Goal: Task Accomplishment & Management: Manage account settings

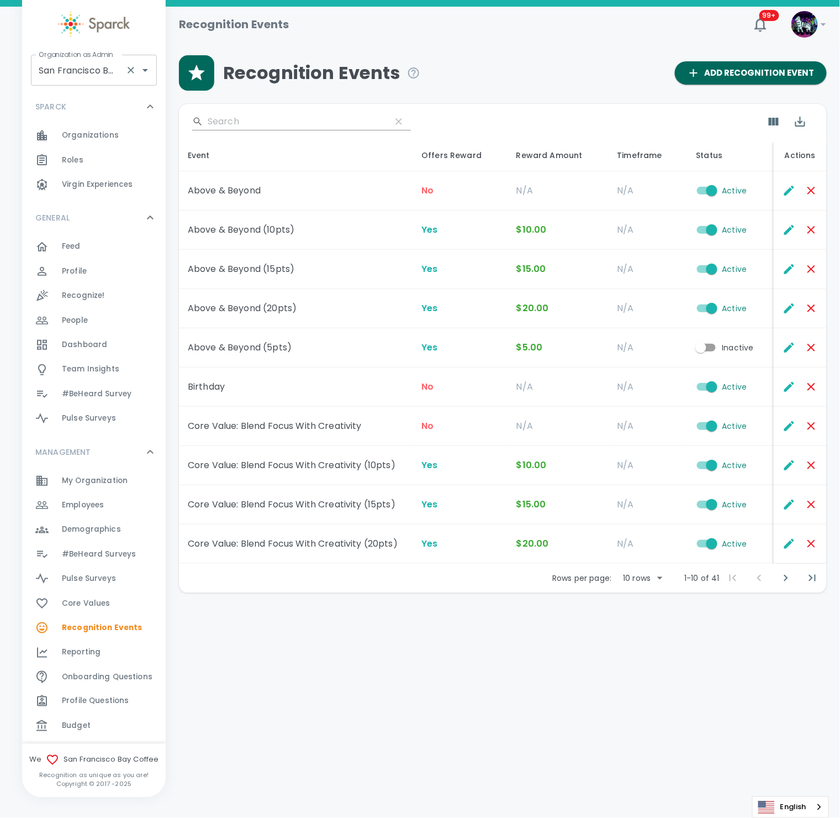
click at [87, 69] on input "San Francisco Bay Coffee • 1357" at bounding box center [78, 70] width 85 height 21
click at [110, 104] on li "[US_STATE] Tech Credit Union • 760" at bounding box center [94, 106] width 126 height 33
type input "[US_STATE] Tech Credit Union • 760"
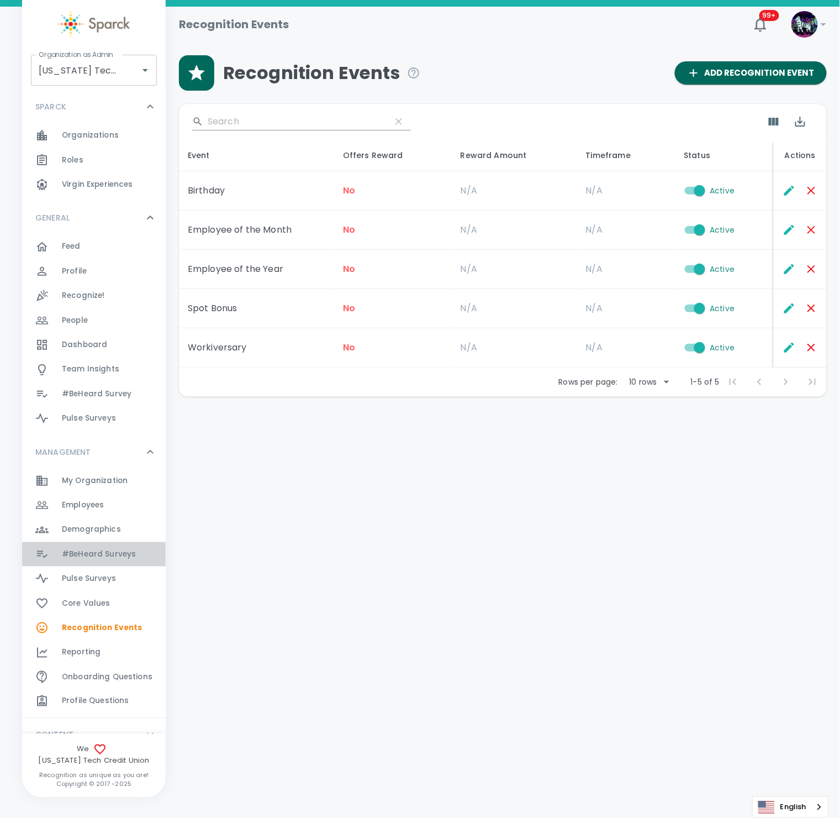
click at [104, 549] on span "#BeHeard Surveys" at bounding box center [99, 554] width 74 height 11
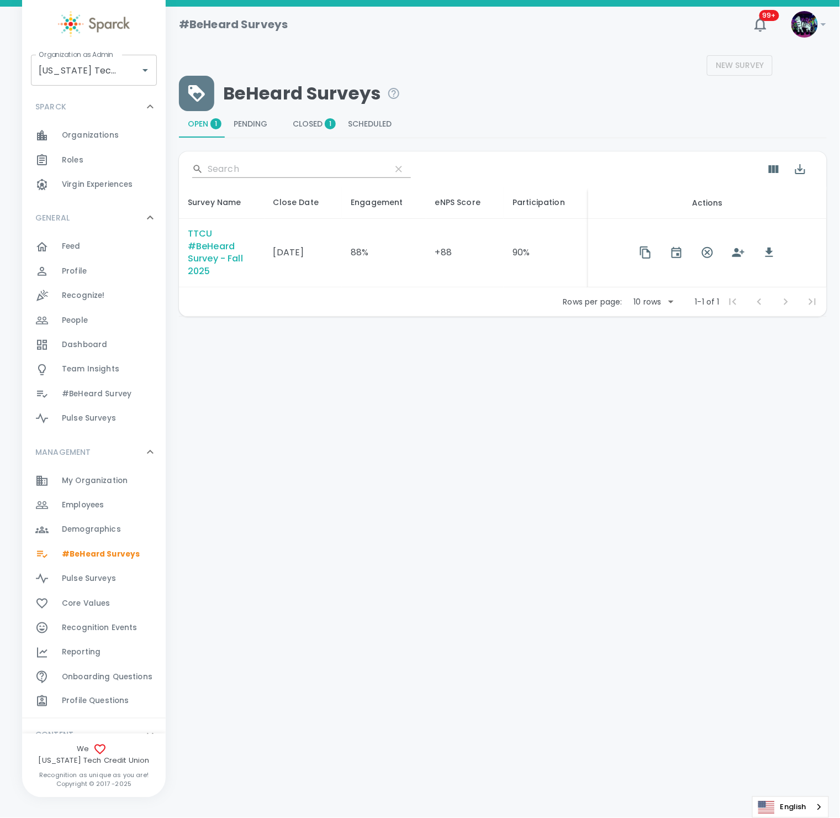
click at [526, 374] on html "Skip Navigation #BeHeard Surveys 99+ ! Organization as Admin Texas Tech Credit …" at bounding box center [420, 187] width 840 height 374
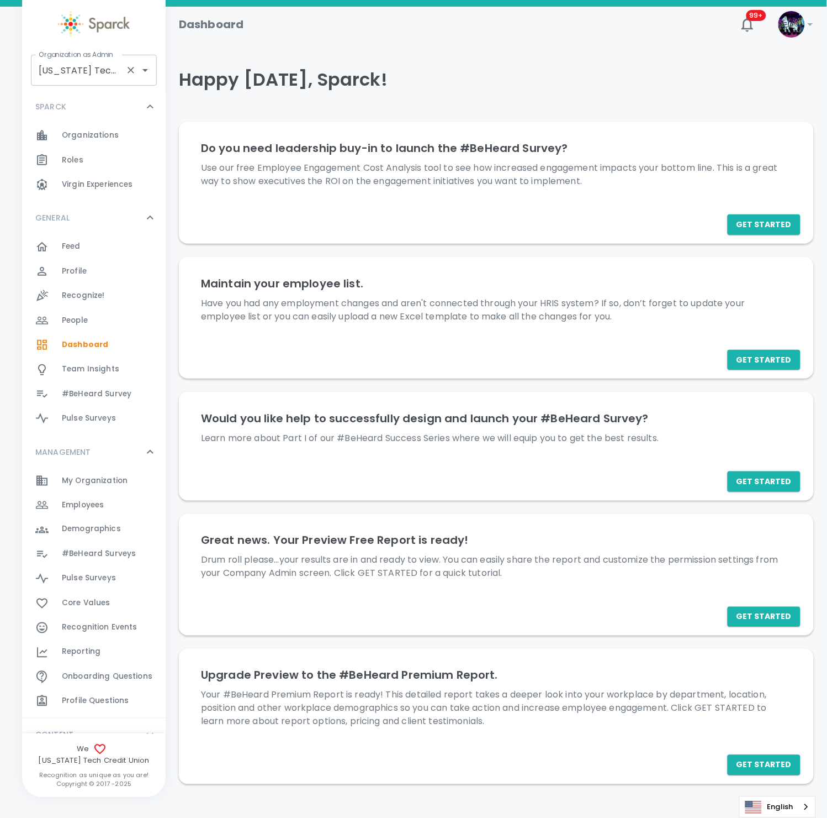
click at [89, 75] on input "[US_STATE] Tech Credit Union • 760" at bounding box center [78, 70] width 85 height 21
click at [103, 99] on li "CoOp Demo • 1356" at bounding box center [94, 100] width 126 height 20
type input "CoOp Demo • 1356"
click at [110, 480] on span "My Organization" at bounding box center [95, 480] width 66 height 11
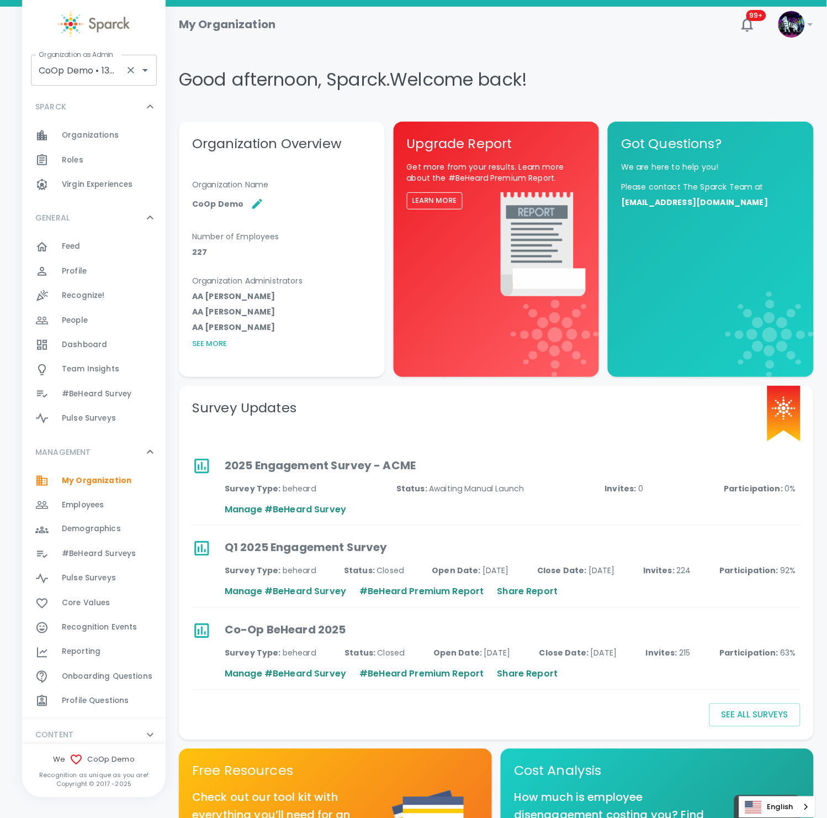
click at [109, 75] on input "CoOp Demo • 1356" at bounding box center [78, 70] width 85 height 21
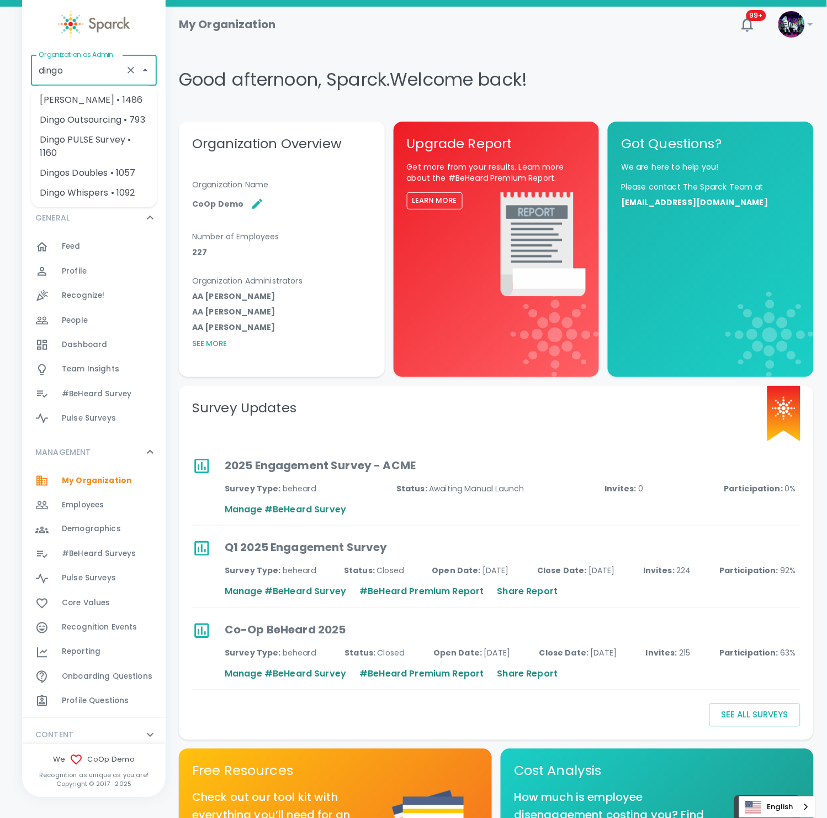
click at [68, 116] on li "Dingo Outsourcing • 793" at bounding box center [94, 120] width 126 height 20
type input "Dingo Outsourcing • 793"
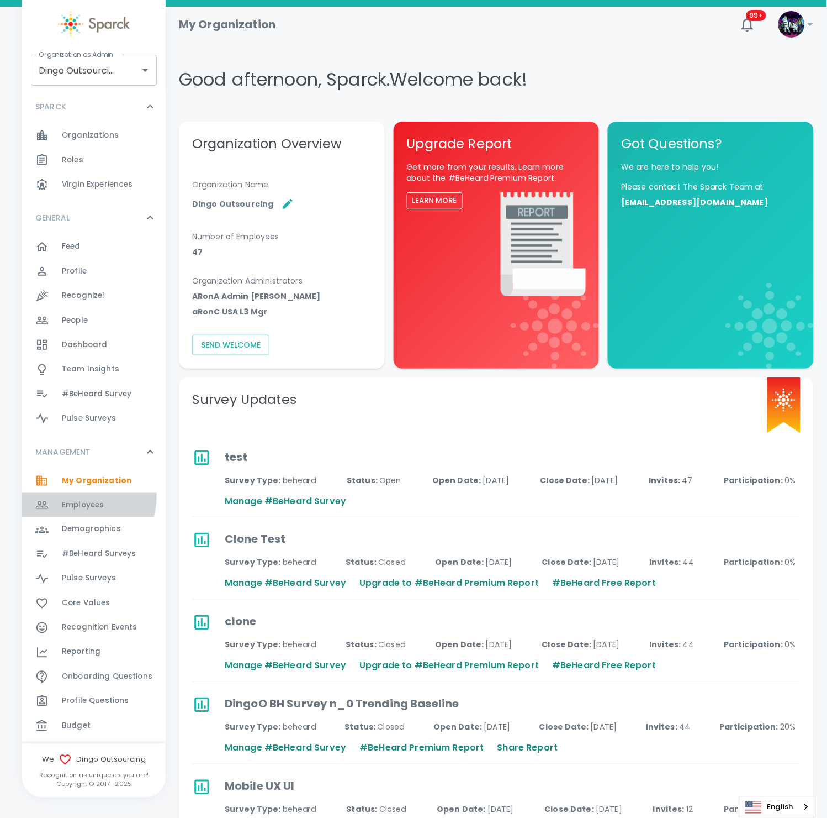
click at [77, 495] on div "Employees 0" at bounding box center [94, 505] width 144 height 24
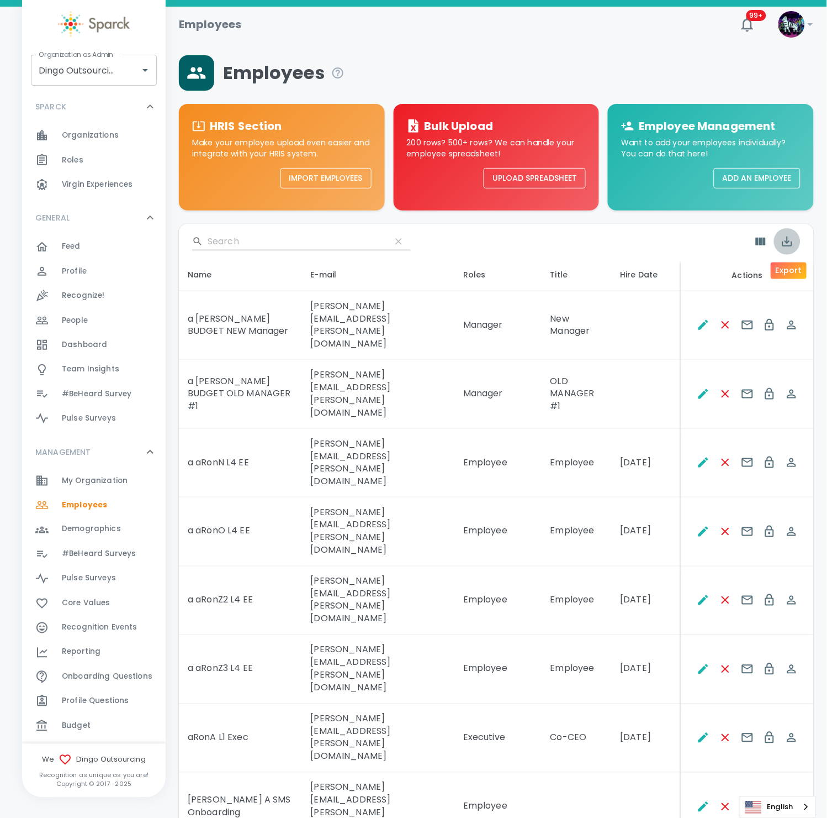
click at [785, 243] on icon "Export" at bounding box center [787, 241] width 13 height 13
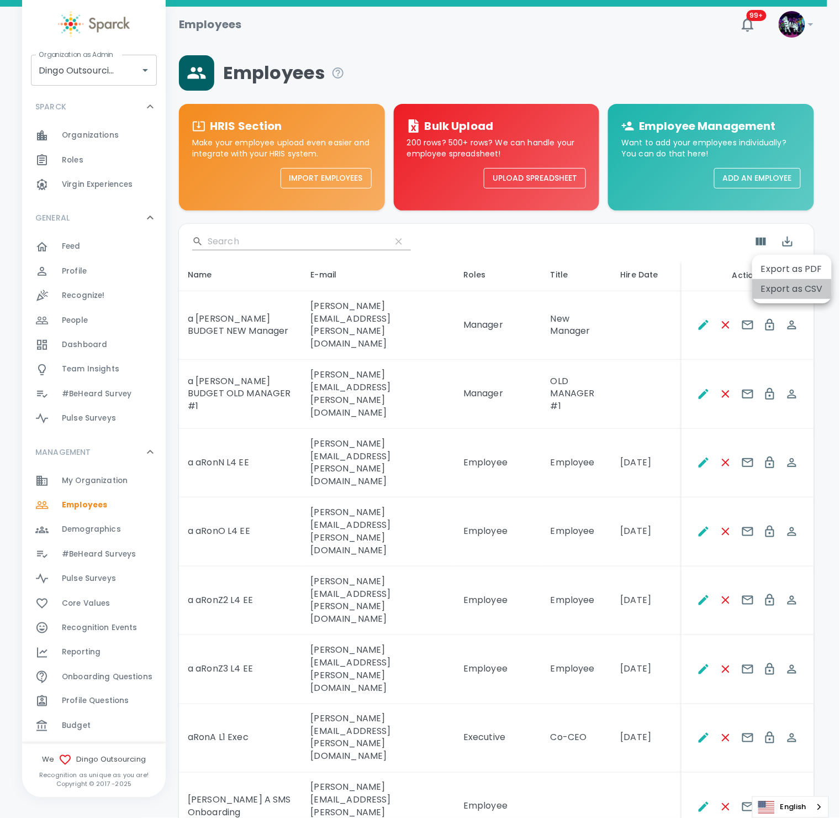
click at [787, 289] on li "Export as CSV" at bounding box center [792, 289] width 80 height 20
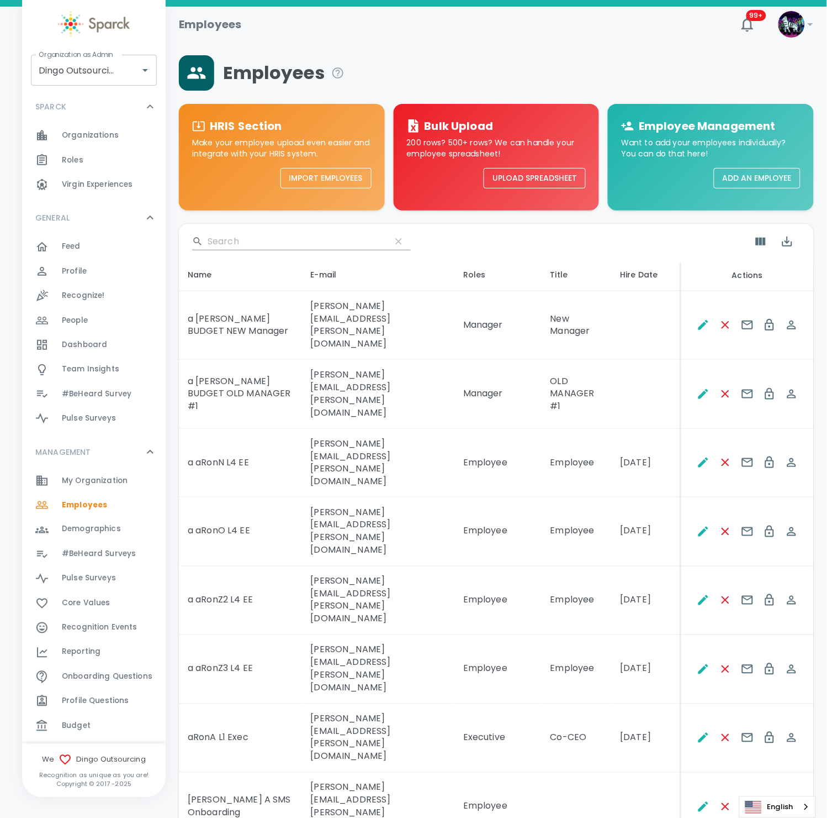
click at [565, 178] on button "Upload Spreadsheet" at bounding box center [535, 178] width 102 height 20
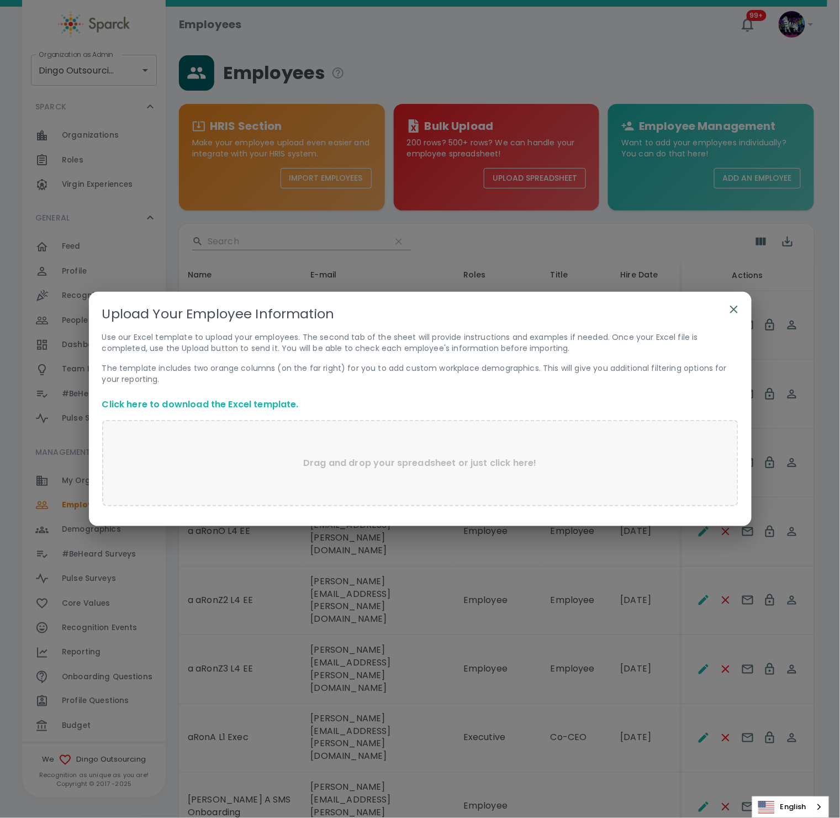
click at [186, 406] on link "Click here to download the Excel template." at bounding box center [200, 404] width 197 height 13
click at [733, 307] on icon "button" at bounding box center [733, 309] width 13 height 13
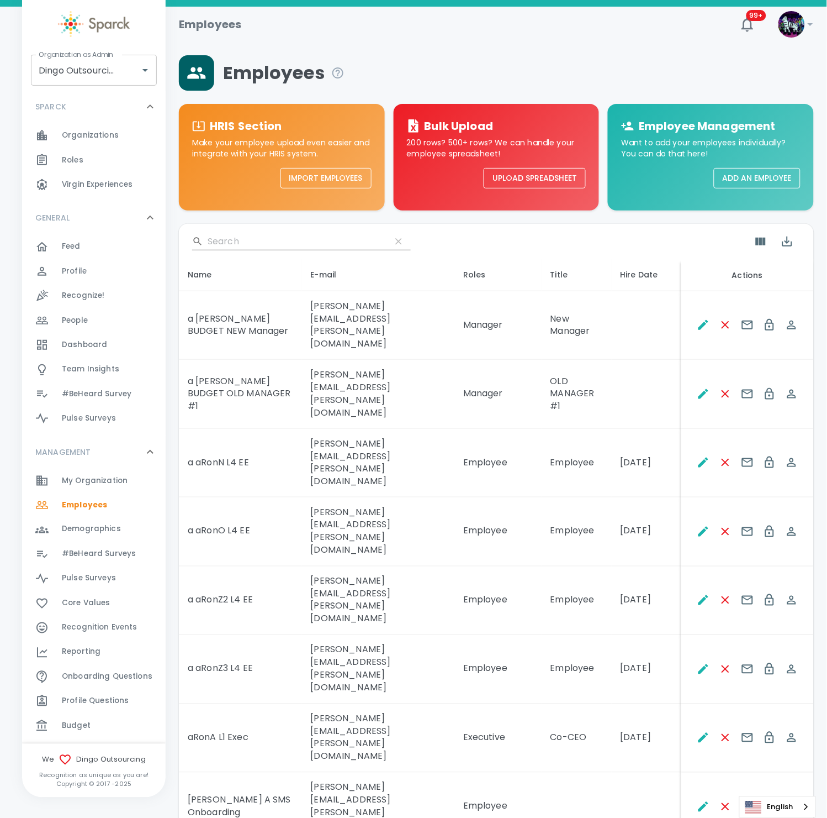
click at [105, 138] on span "Organizations" at bounding box center [90, 135] width 57 height 11
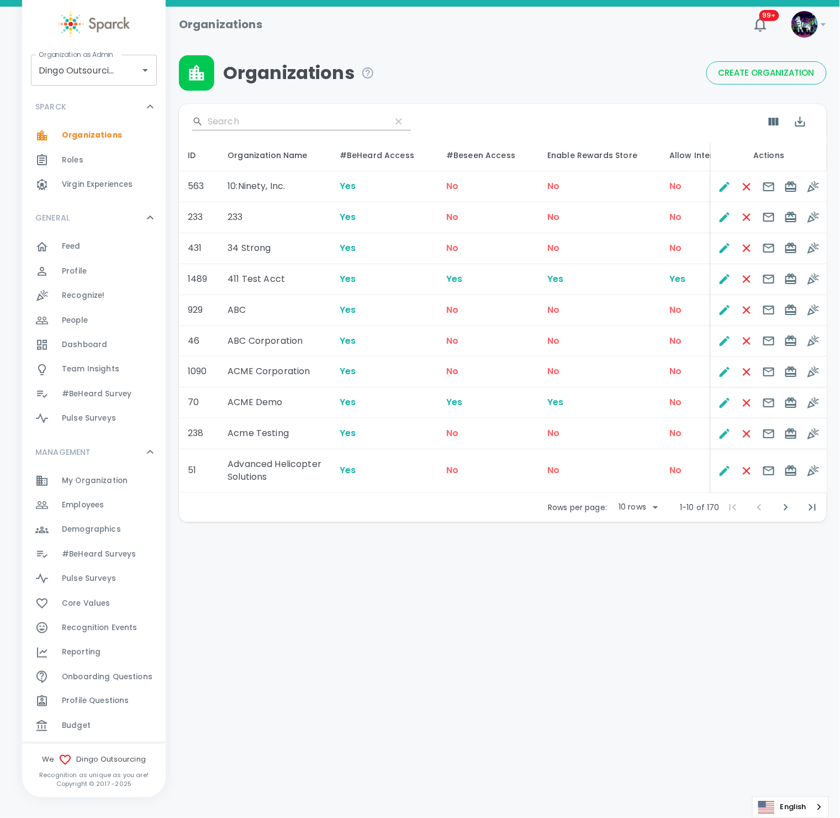
click at [747, 80] on span "Create Organization" at bounding box center [767, 73] width 96 height 14
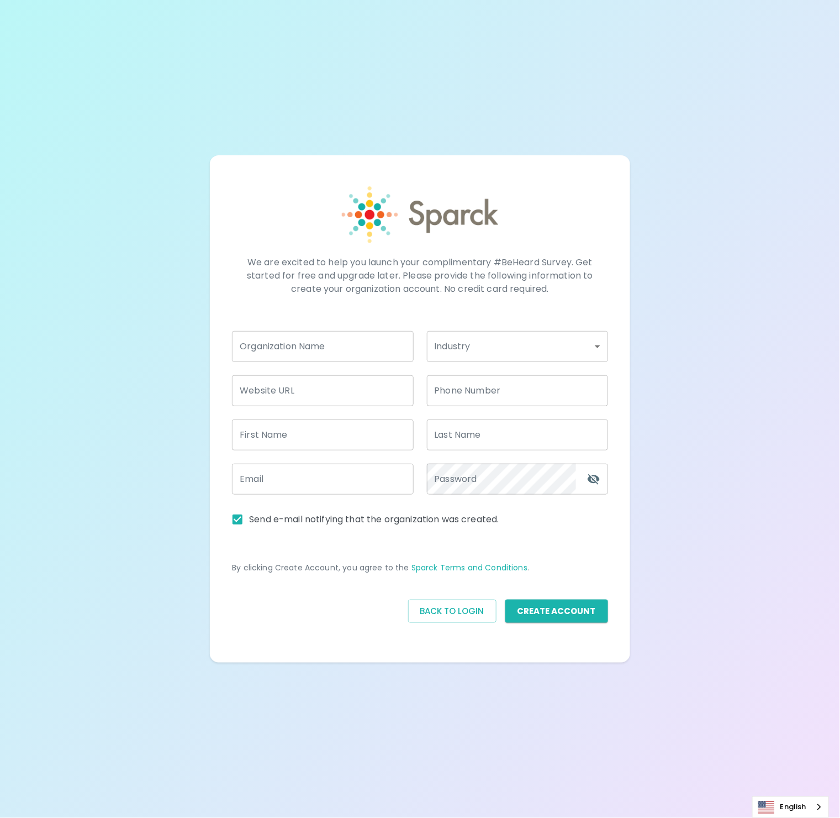
type input "admin@sparckco.com"
click at [355, 342] on input "Organization Name   *" at bounding box center [322, 346] width 181 height 31
type input "Dingo Upload"
click at [493, 349] on body "We are excited to help you launch your complimentary #BeHeard Survey. Get start…" at bounding box center [420, 409] width 840 height 818
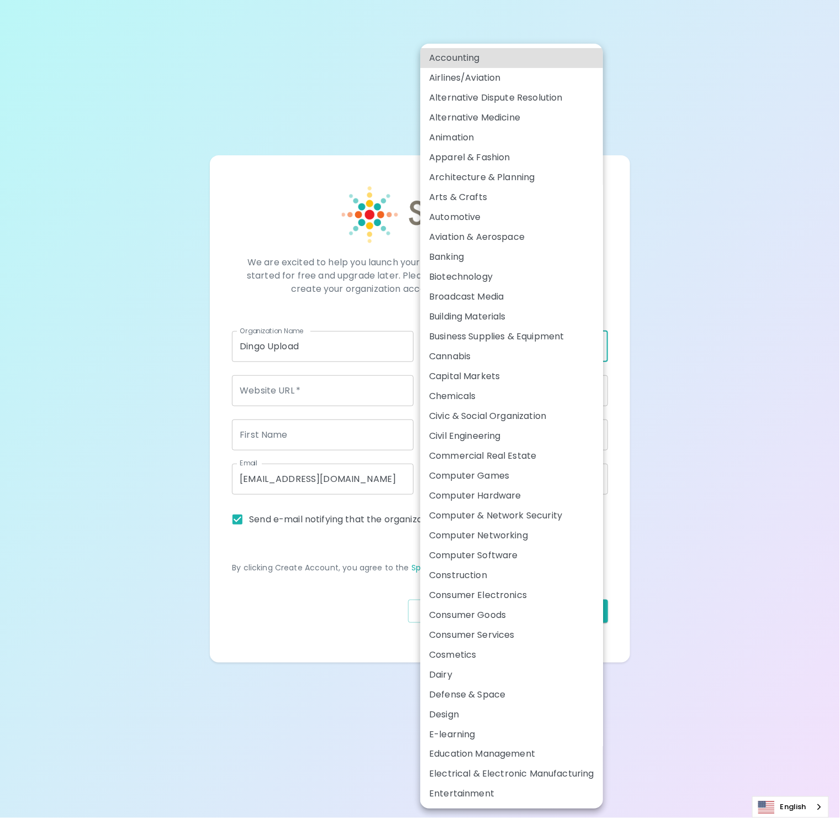
click at [498, 493] on li "Computer Hardware" at bounding box center [511, 496] width 183 height 20
type input "24"
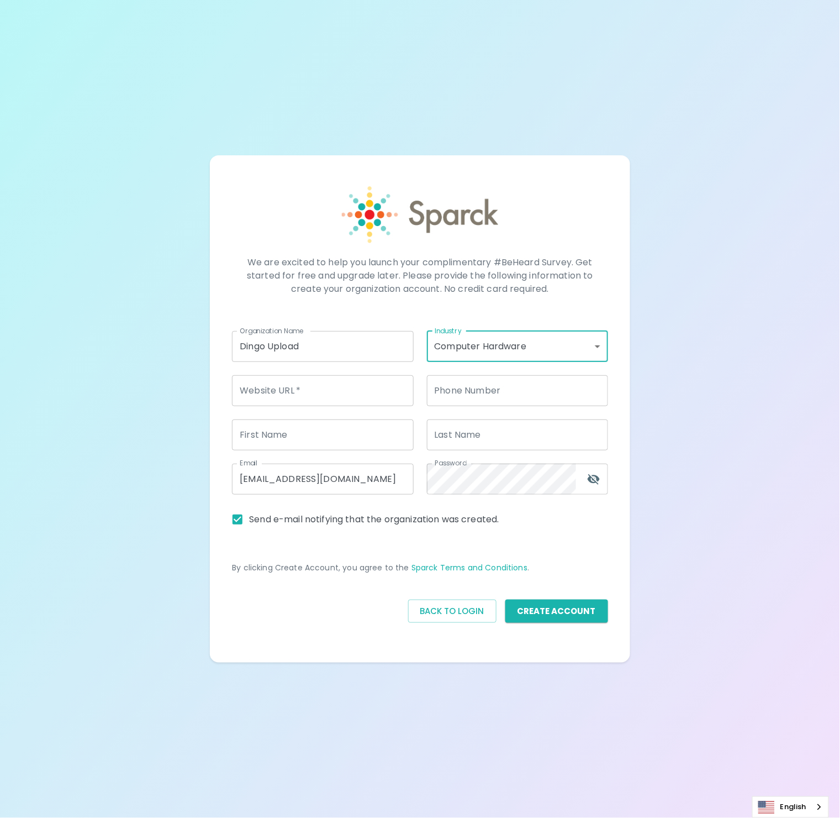
click at [288, 402] on input "Website URL   *" at bounding box center [322, 390] width 181 height 31
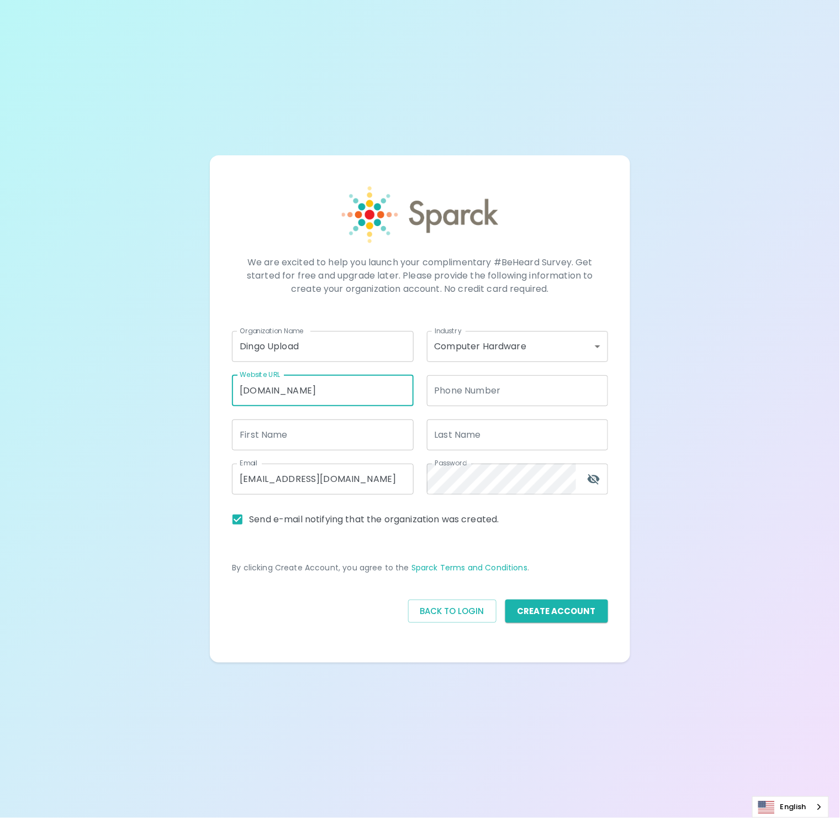
click at [305, 384] on input "www.testingblahblah.com" at bounding box center [322, 390] width 181 height 31
click at [299, 389] on input "www.testingblahblah.com" at bounding box center [322, 390] width 181 height 31
type input "www.testingbsafdfrlahblah.com"
click at [340, 430] on input "First Name" at bounding box center [322, 434] width 181 height 31
type input "Ron"
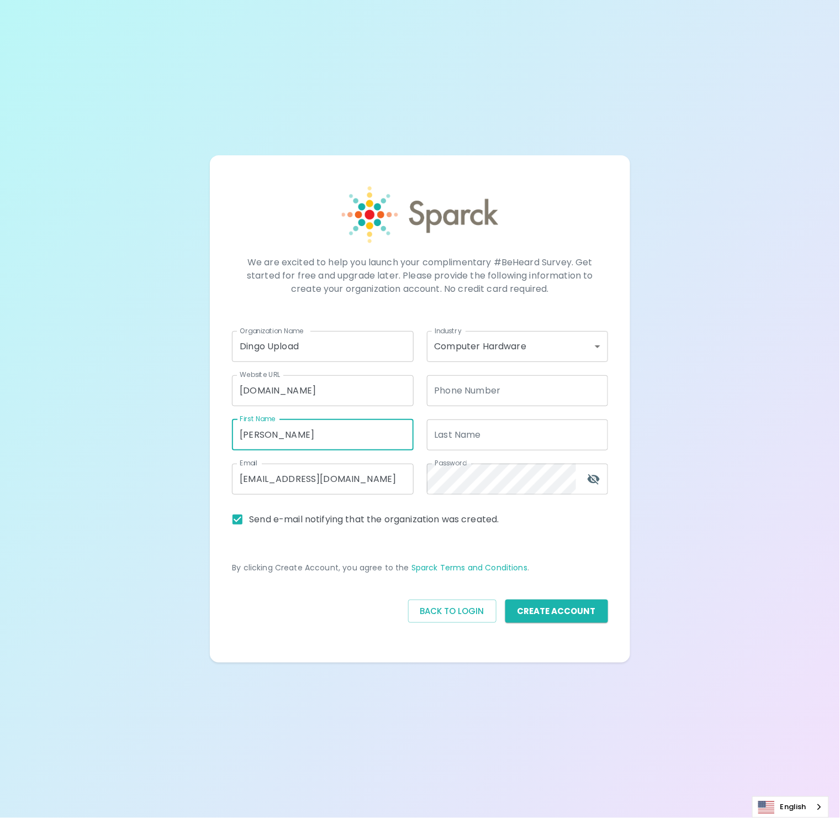
type input "(916) 239-5287"
type input "Thornburg"
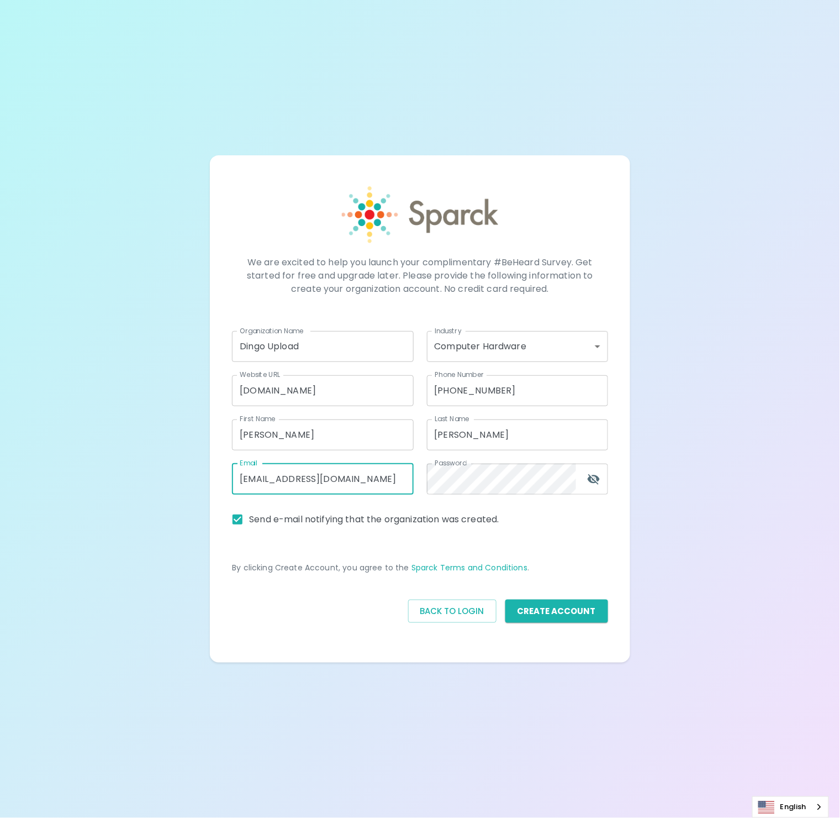
click at [369, 485] on input "admin@sparckco.com" at bounding box center [322, 478] width 181 height 31
drag, startPoint x: 371, startPoint y: 486, endPoint x: 103, endPoint y: 456, distance: 269.0
click at [103, 456] on div "We are excited to help you launch your complimentary #BeHeard Survey. Get start…" at bounding box center [420, 409] width 840 height 818
type input "[PERSON_NAME][EMAIL_ADDRESS][PERSON_NAME][DOMAIN_NAME]"
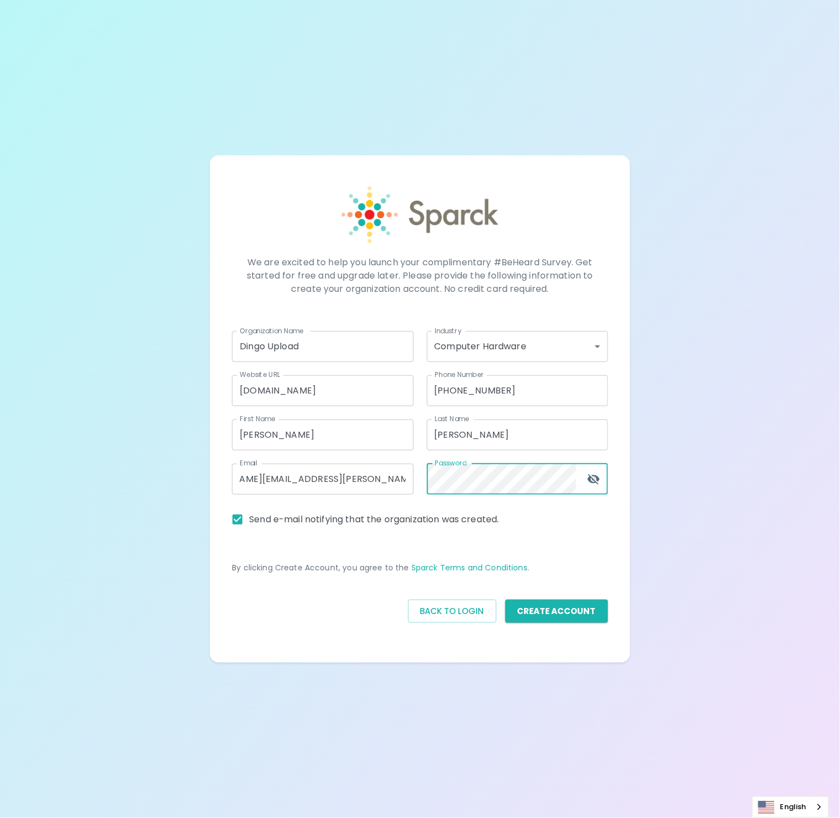
scroll to position [0, 0]
drag, startPoint x: 577, startPoint y: 550, endPoint x: 579, endPoint y: 510, distance: 39.8
click at [576, 549] on div "By clicking Create Account, you agree to the Sparck Terms and Conditions ." at bounding box center [413, 561] width 389 height 60
click at [599, 478] on icon "toggle password visibility" at bounding box center [594, 479] width 12 height 10
click at [254, 526] on label "Send e-mail notifying that the organization was created." at bounding box center [362, 519] width 273 height 23
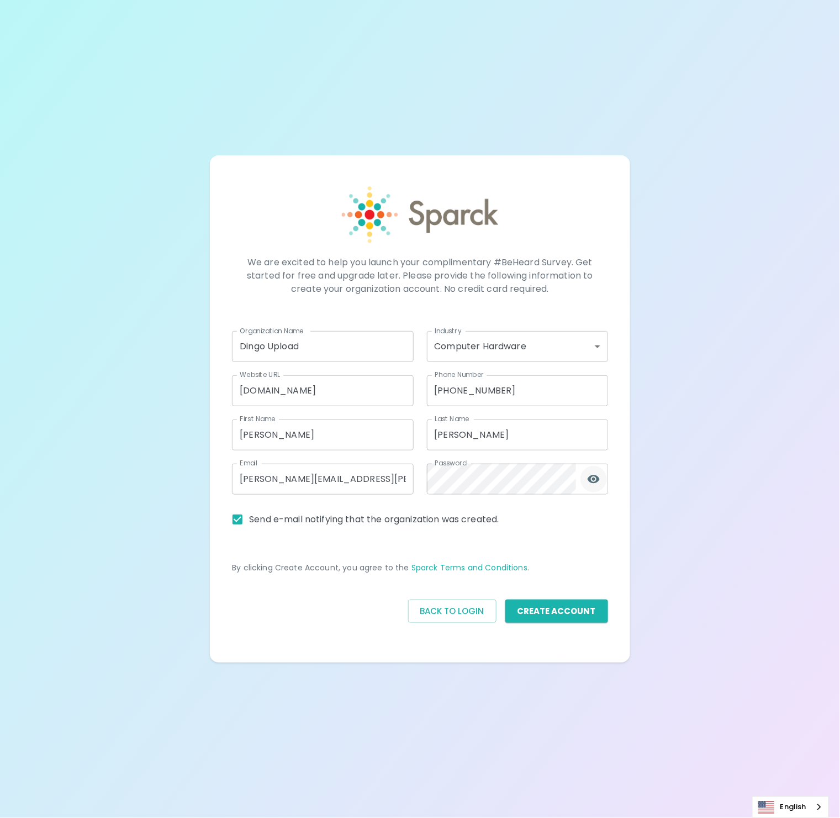
click at [249, 526] on input "Send e-mail notifying that the organization was created." at bounding box center [237, 519] width 23 height 23
checkbox input "false"
click at [522, 609] on button "Create Account" at bounding box center [556, 610] width 103 height 23
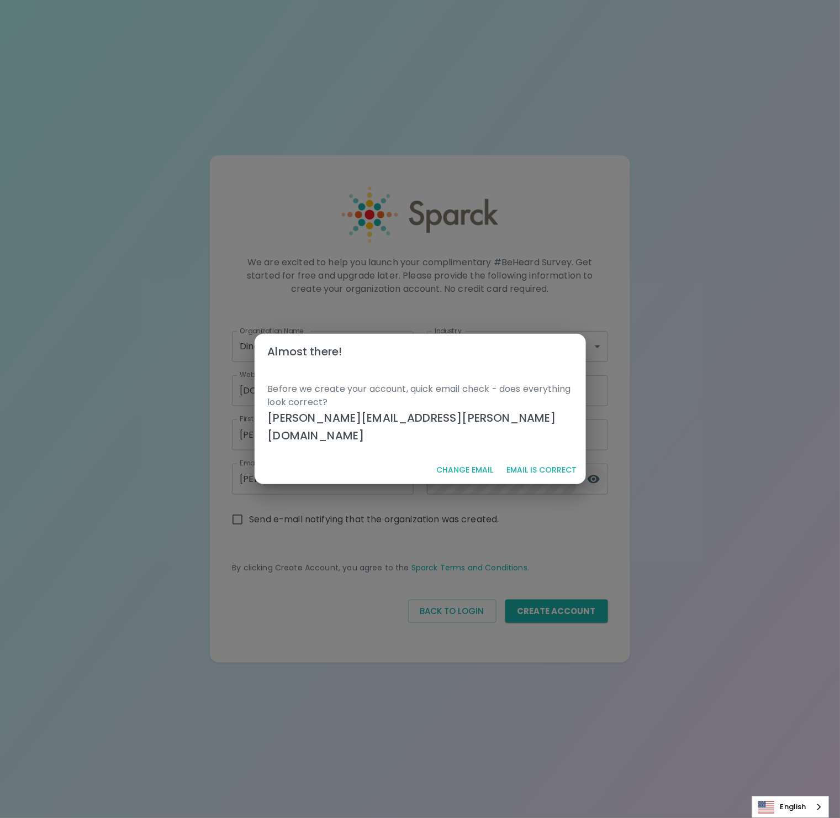
click at [528, 460] on button "Email is correct" at bounding box center [542, 470] width 79 height 20
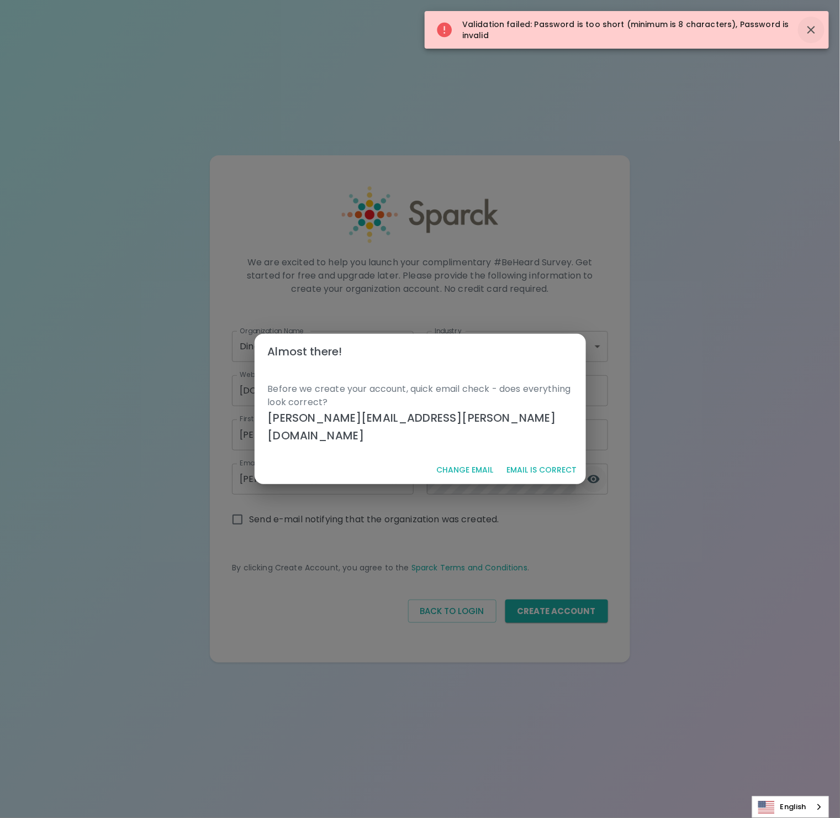
click at [810, 31] on icon "button" at bounding box center [812, 30] width 8 height 8
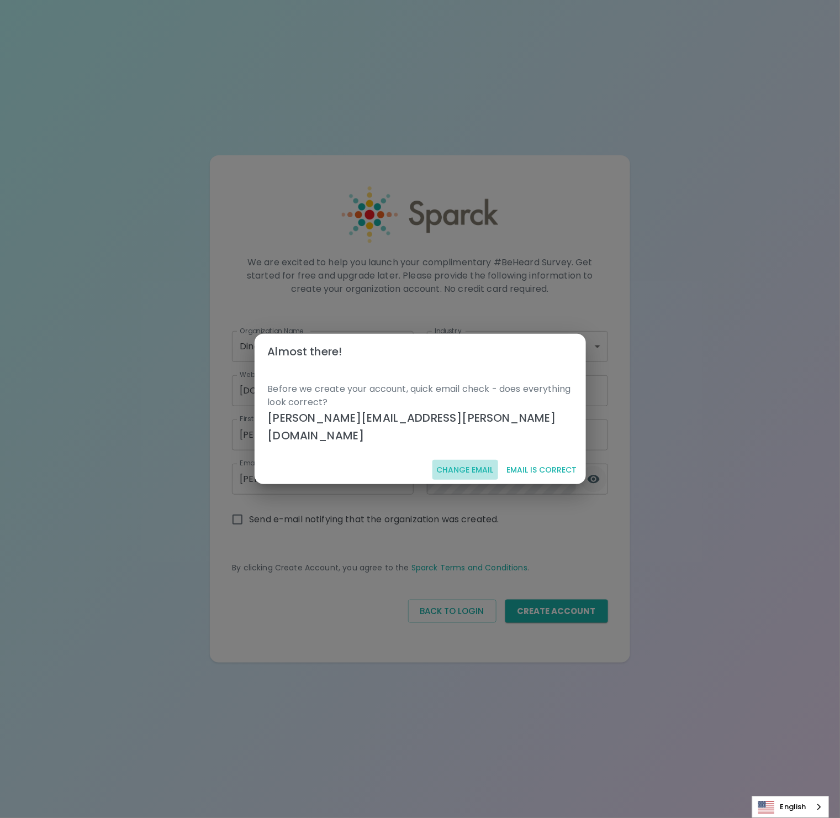
click at [466, 460] on button "Change email" at bounding box center [466, 470] width 66 height 20
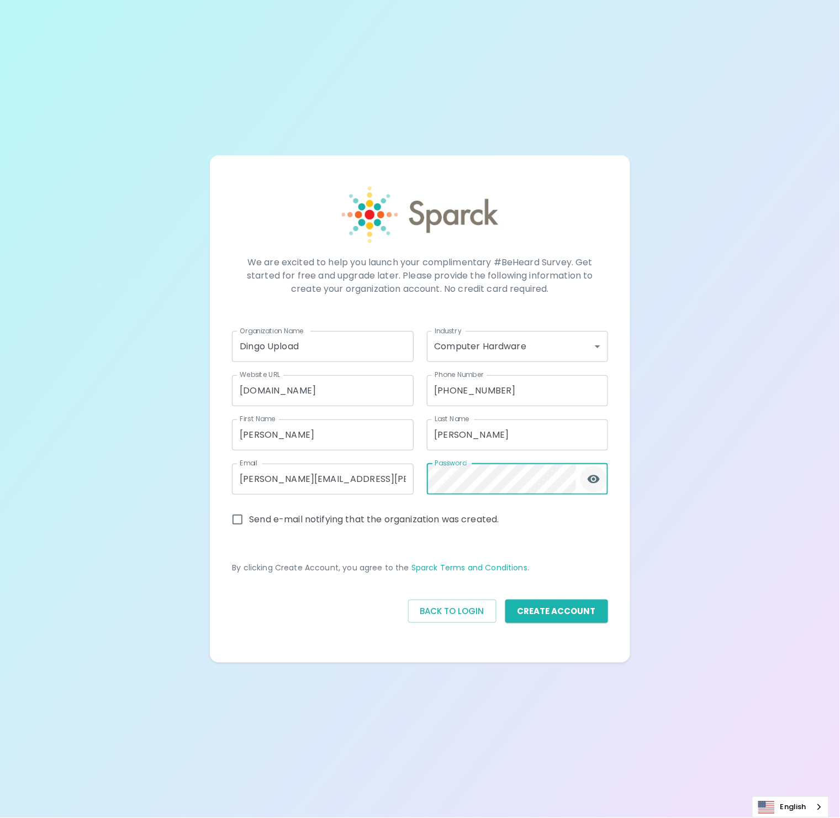
click at [423, 475] on div "Password Password" at bounding box center [511, 472] width 194 height 44
click at [539, 541] on div "By clicking Create Account, you agree to the Sparck Terms and Conditions ." at bounding box center [413, 561] width 389 height 60
click at [560, 604] on button "Create Account" at bounding box center [556, 610] width 103 height 23
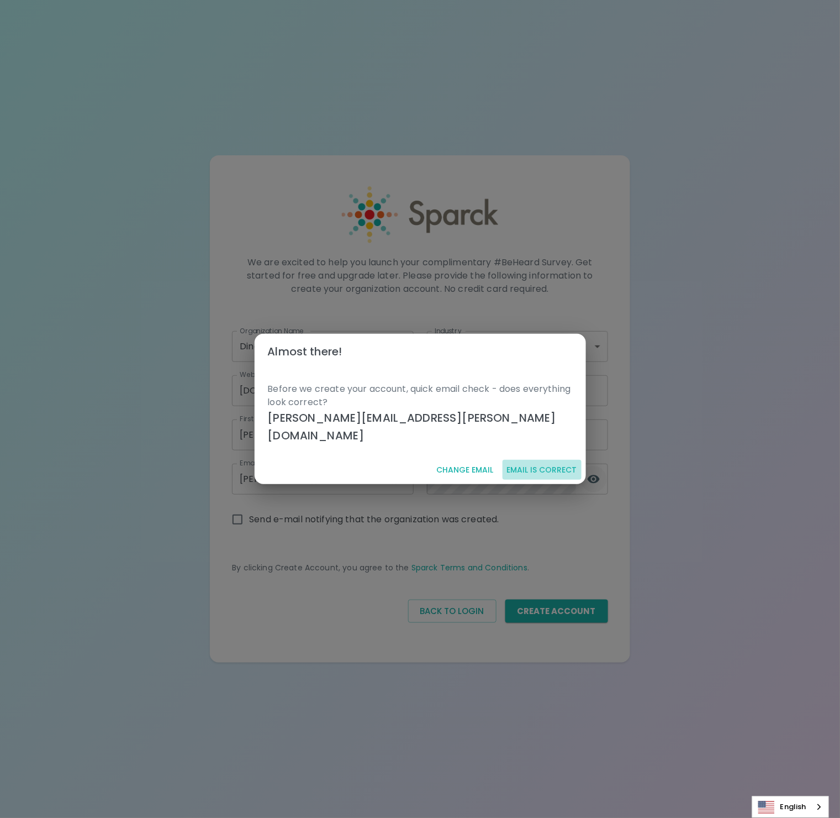
click at [549, 460] on button "Email is correct" at bounding box center [542, 470] width 79 height 20
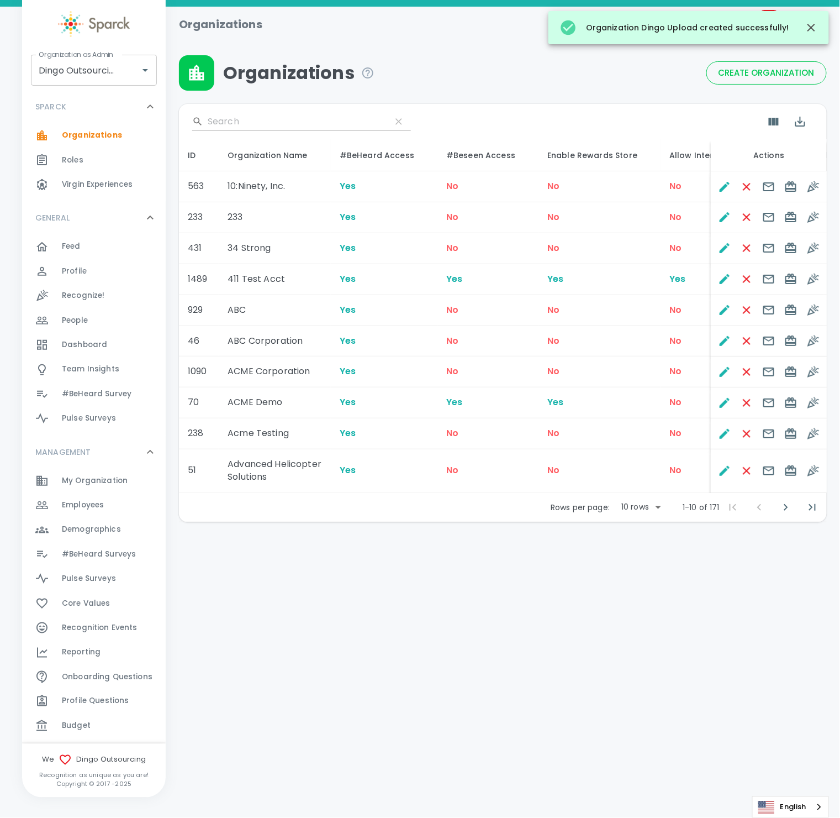
click at [213, 116] on input "Search" at bounding box center [295, 122] width 175 height 18
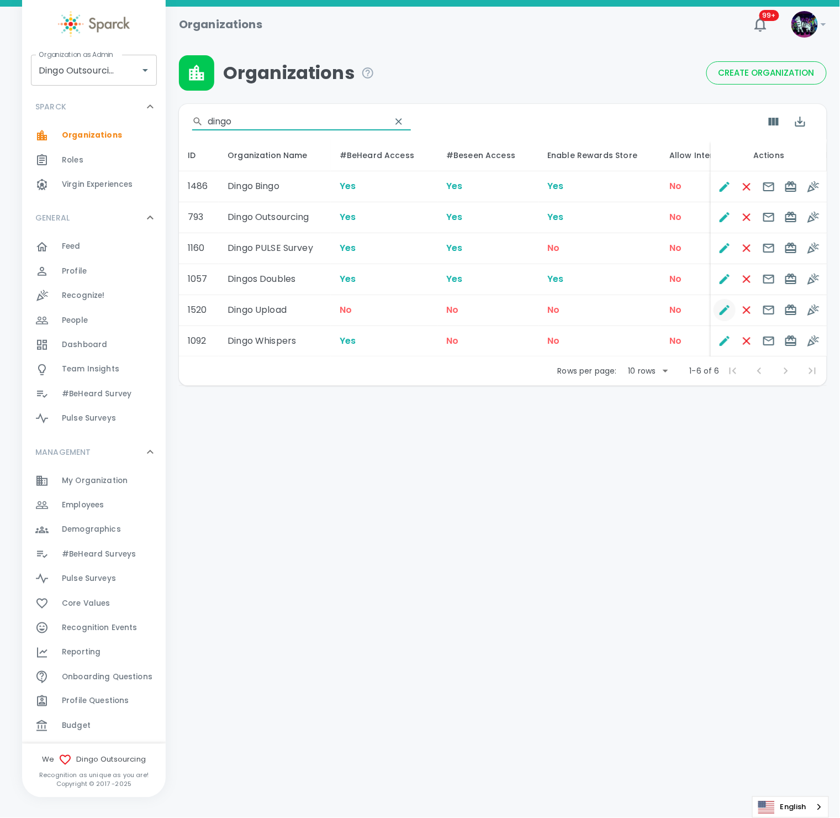
type input "dingo"
click at [725, 308] on icon "Edit" at bounding box center [725, 310] width 10 height 10
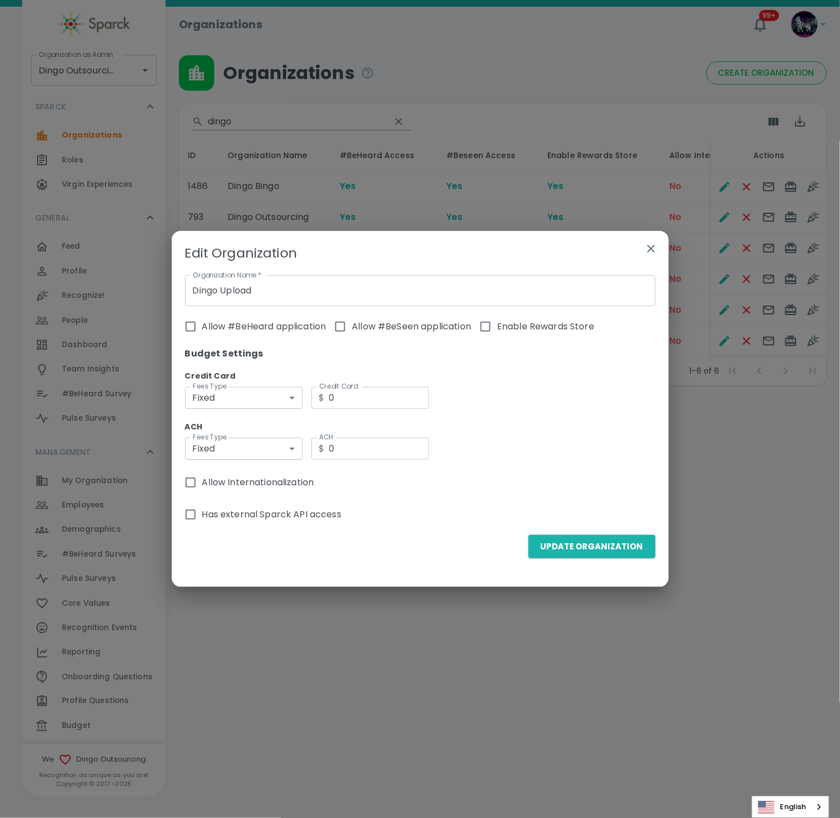
click at [194, 316] on input "Allow #BeHeard application" at bounding box center [190, 326] width 23 height 23
checkbox input "true"
click at [383, 321] on span "Allow #BeSeen application" at bounding box center [411, 326] width 119 height 13
click at [306, 329] on span "Allow #BeHeard application" at bounding box center [264, 326] width 124 height 13
click at [334, 330] on input "Allow #BeSeen application" at bounding box center [340, 326] width 23 height 23
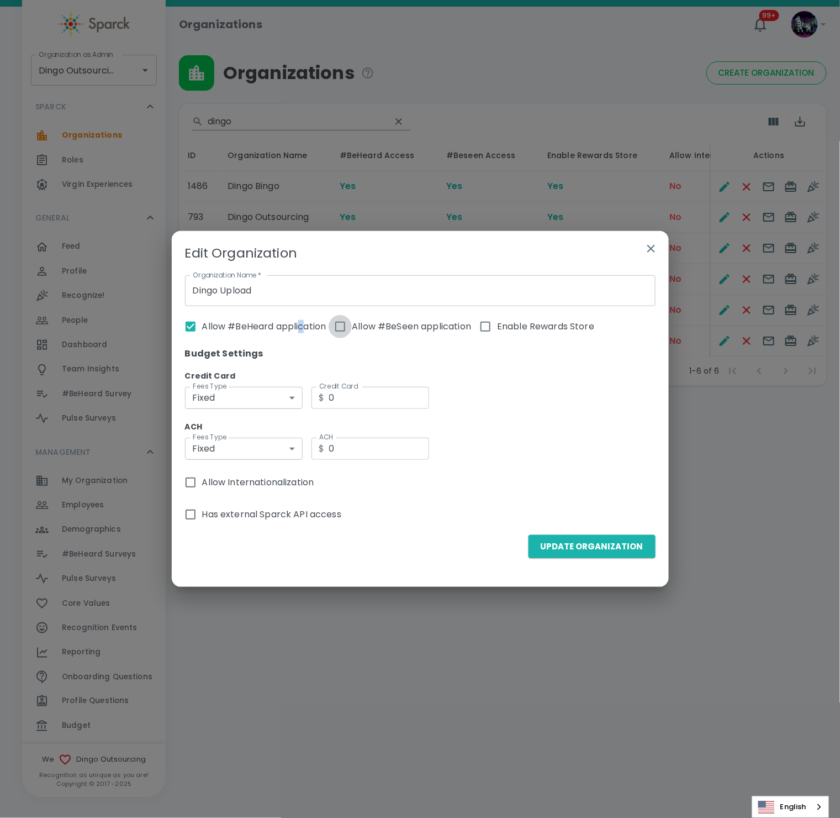
checkbox input "true"
click at [485, 325] on input "Enable Rewards Store" at bounding box center [485, 326] width 23 height 23
checkbox input "true"
click at [218, 397] on body "Skip Navigation Organizations 99+ ! Organization as Admin Dingo Outsourcing • 7…" at bounding box center [420, 221] width 840 height 443
click at [215, 439] on li "percentage" at bounding box center [244, 443] width 118 height 20
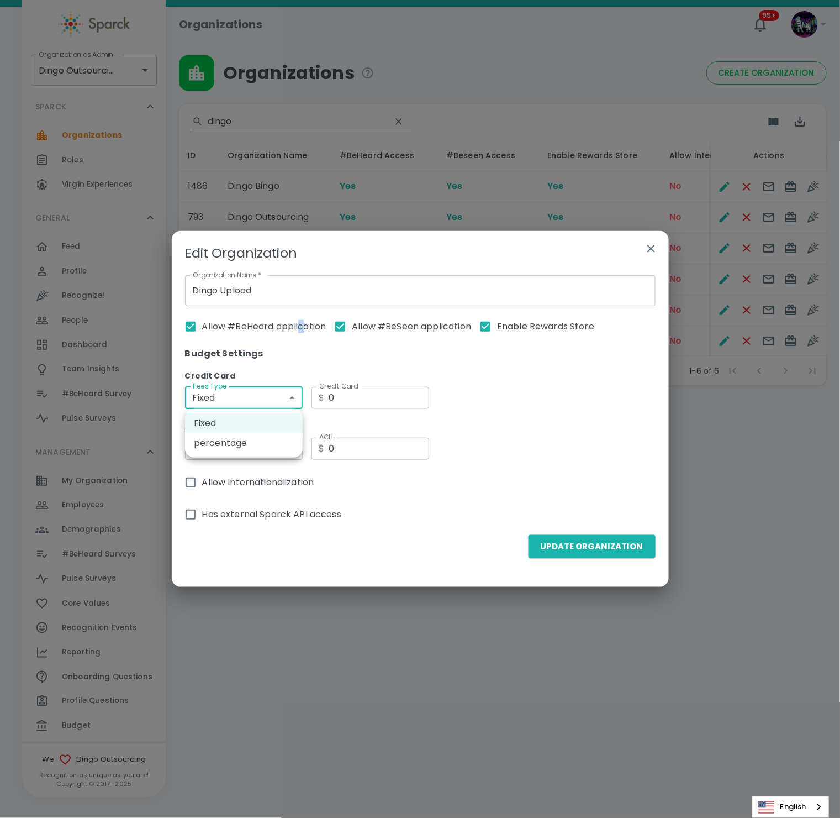
type input "percentage"
click at [214, 443] on body "Skip Navigation Organizations 99+ ! Organization as Admin Dingo Outsourcing • 7…" at bounding box center [420, 221] width 840 height 443
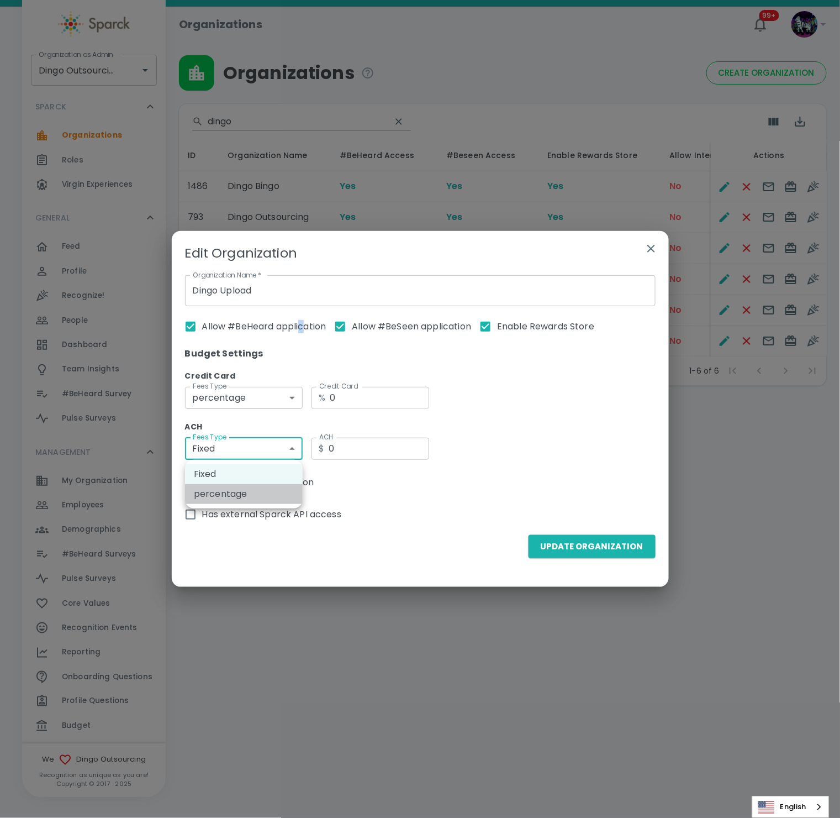
click at [230, 496] on li "percentage" at bounding box center [244, 494] width 118 height 20
type input "percentage"
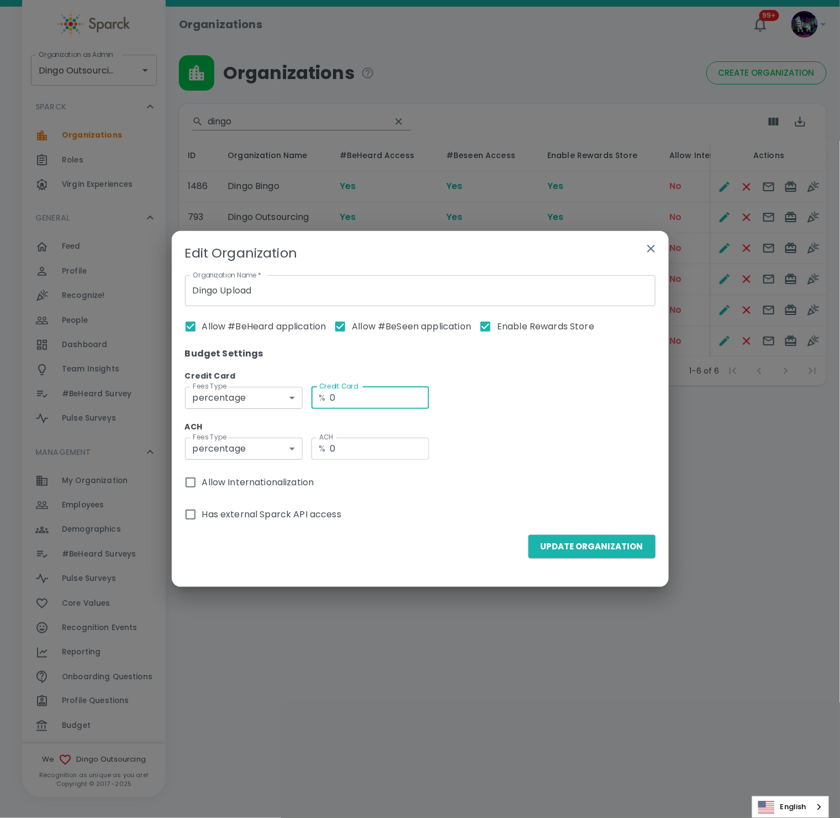
drag, startPoint x: 375, startPoint y: 400, endPoint x: 288, endPoint y: 400, distance: 87.3
click at [288, 400] on div "Credit Card Fees Type percentage percentage Fees Type Credit Card % 0 Credit Ca…" at bounding box center [420, 390] width 471 height 42
type input "5"
click at [357, 449] on input "0" at bounding box center [379, 448] width 99 height 22
drag, startPoint x: 360, startPoint y: 451, endPoint x: 304, endPoint y: 451, distance: 55.8
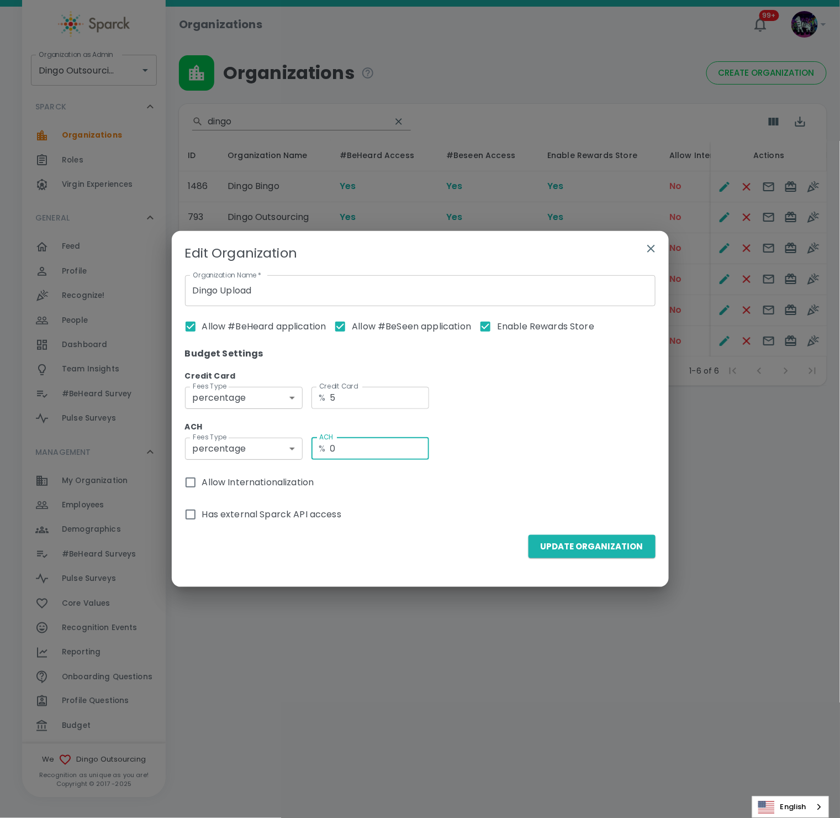
click at [304, 451] on div "ACH Fees Type percentage percentage Fees Type ACH % 0 ACH" at bounding box center [420, 441] width 471 height 42
type input "1"
click at [567, 449] on div "ACH Fees Type percentage percentage Fees Type ACH % 1 ACH" at bounding box center [420, 441] width 471 height 42
click at [594, 546] on button "Update Organization" at bounding box center [592, 546] width 127 height 23
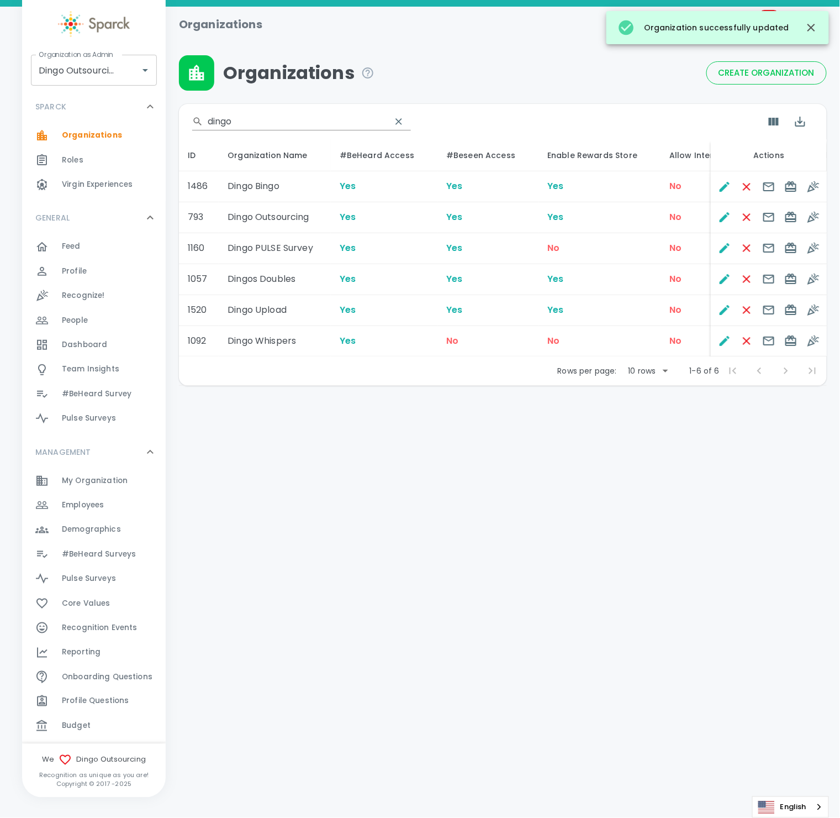
click at [91, 49] on div at bounding box center [94, 25] width 144 height 50
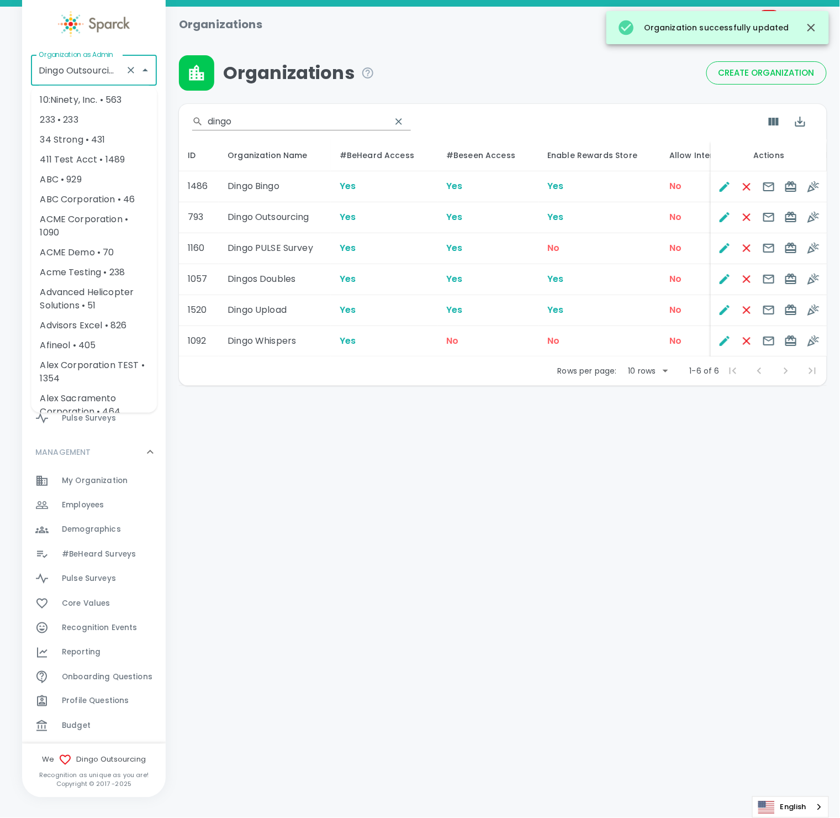
click at [91, 66] on input "Dingo Outsourcing • 793" at bounding box center [78, 70] width 85 height 21
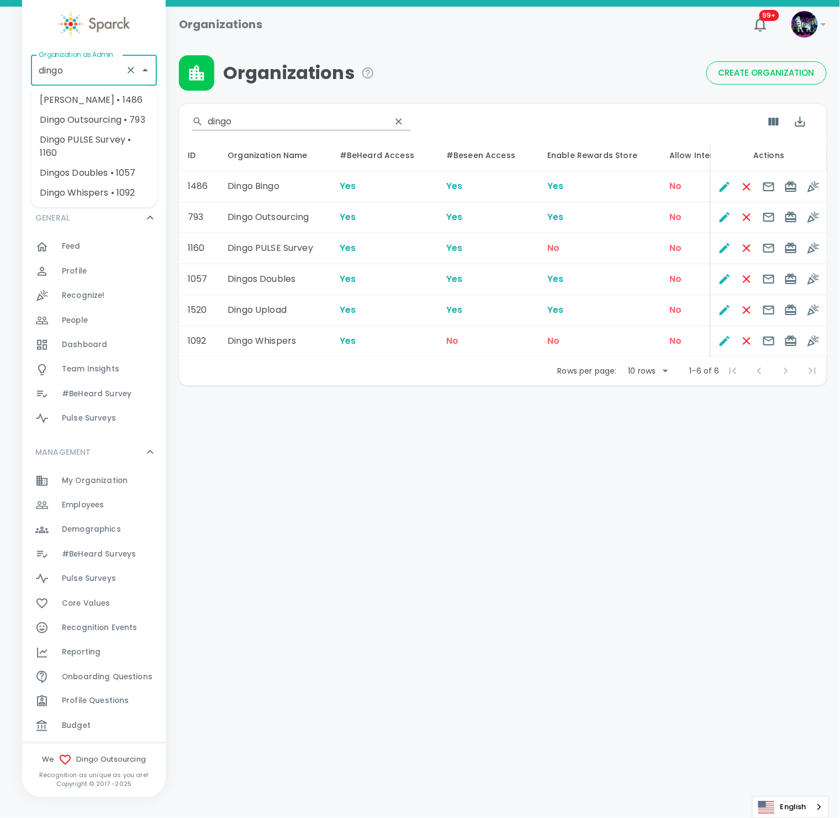
click at [82, 72] on input "dingo" at bounding box center [78, 70] width 85 height 21
type input "dingo"
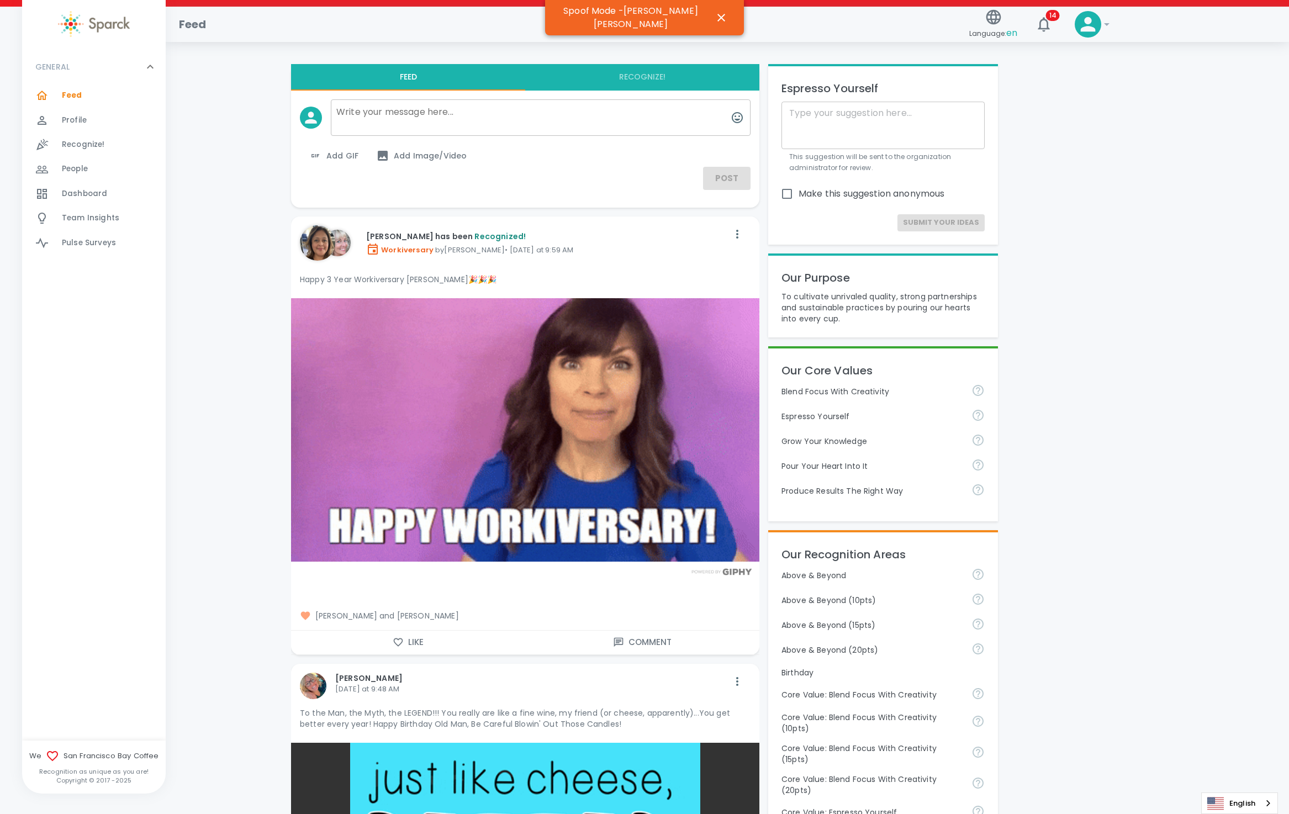
scroll to position [359, 0]
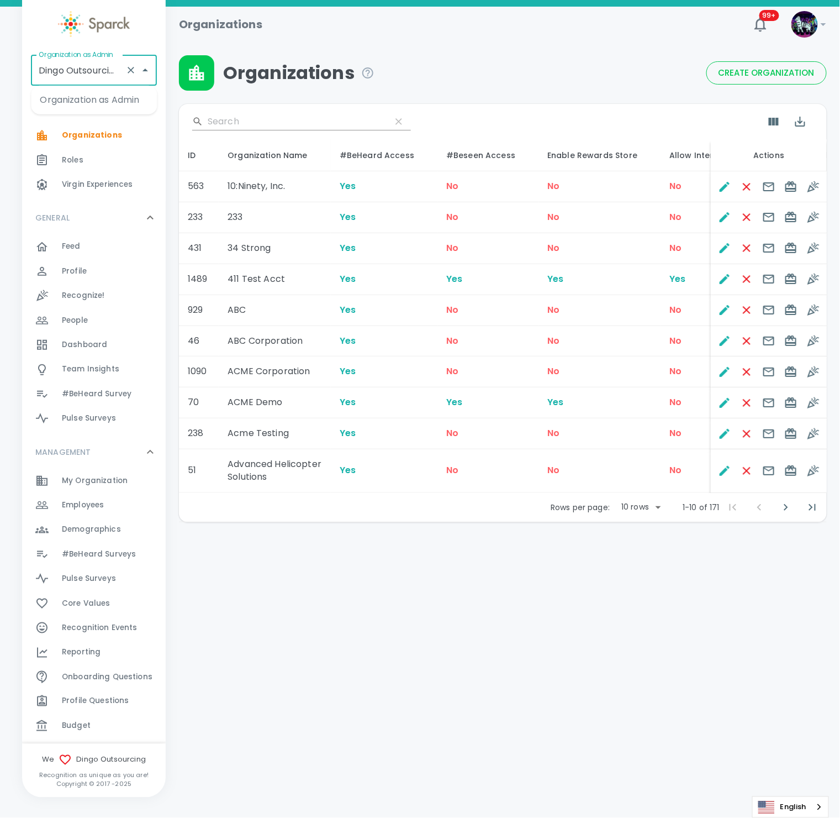
click at [67, 66] on input "Dingo Outsourcing • 793" at bounding box center [78, 70] width 85 height 21
click at [115, 186] on li "Dingo Upload • 1520" at bounding box center [94, 193] width 126 height 20
type input "Dingo Upload • 1520"
click at [74, 506] on span "Employees" at bounding box center [83, 504] width 42 height 11
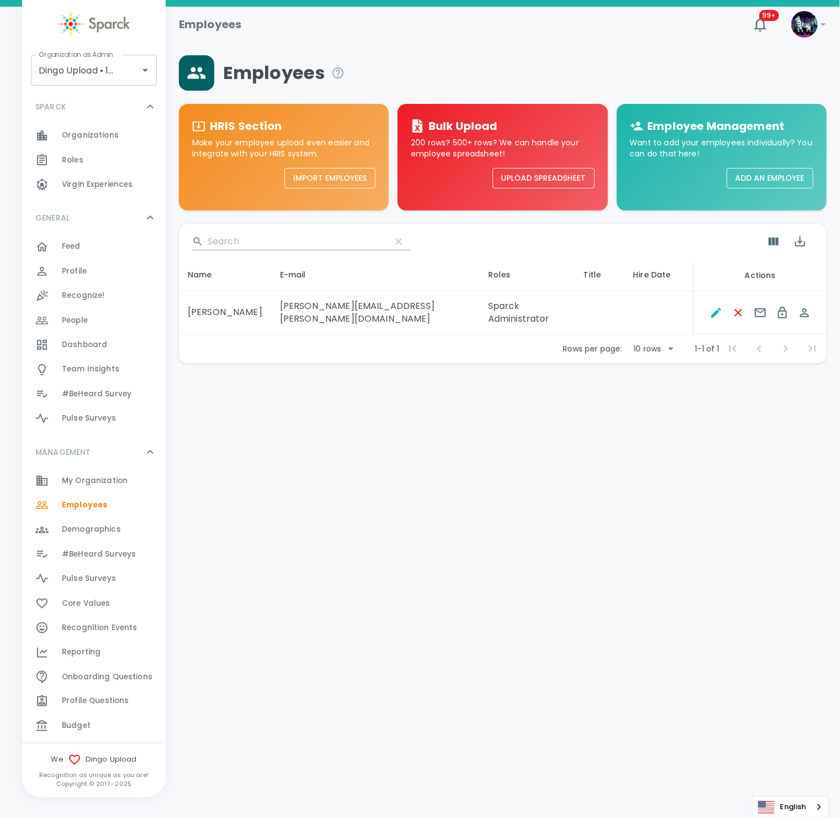
click at [549, 421] on html "Skip Navigation Employees 99+ ! Organization as Admin Dingo Upload • 1520 Organ…" at bounding box center [420, 210] width 840 height 421
click at [547, 179] on button "Upload Spreadsheet" at bounding box center [544, 178] width 102 height 20
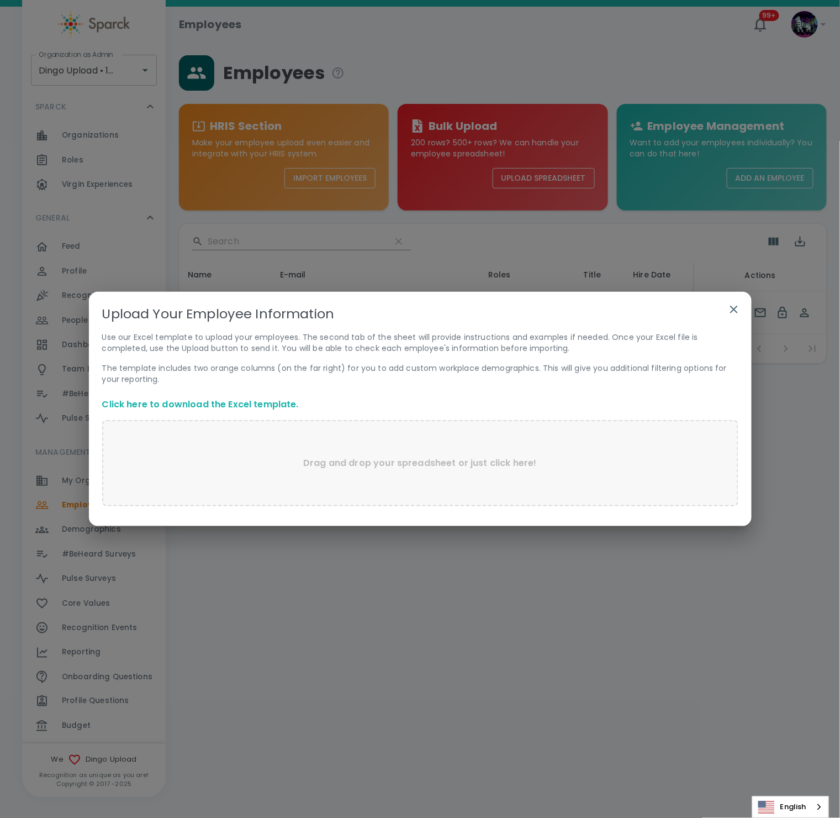
click at [734, 310] on icon "button" at bounding box center [734, 309] width 8 height 8
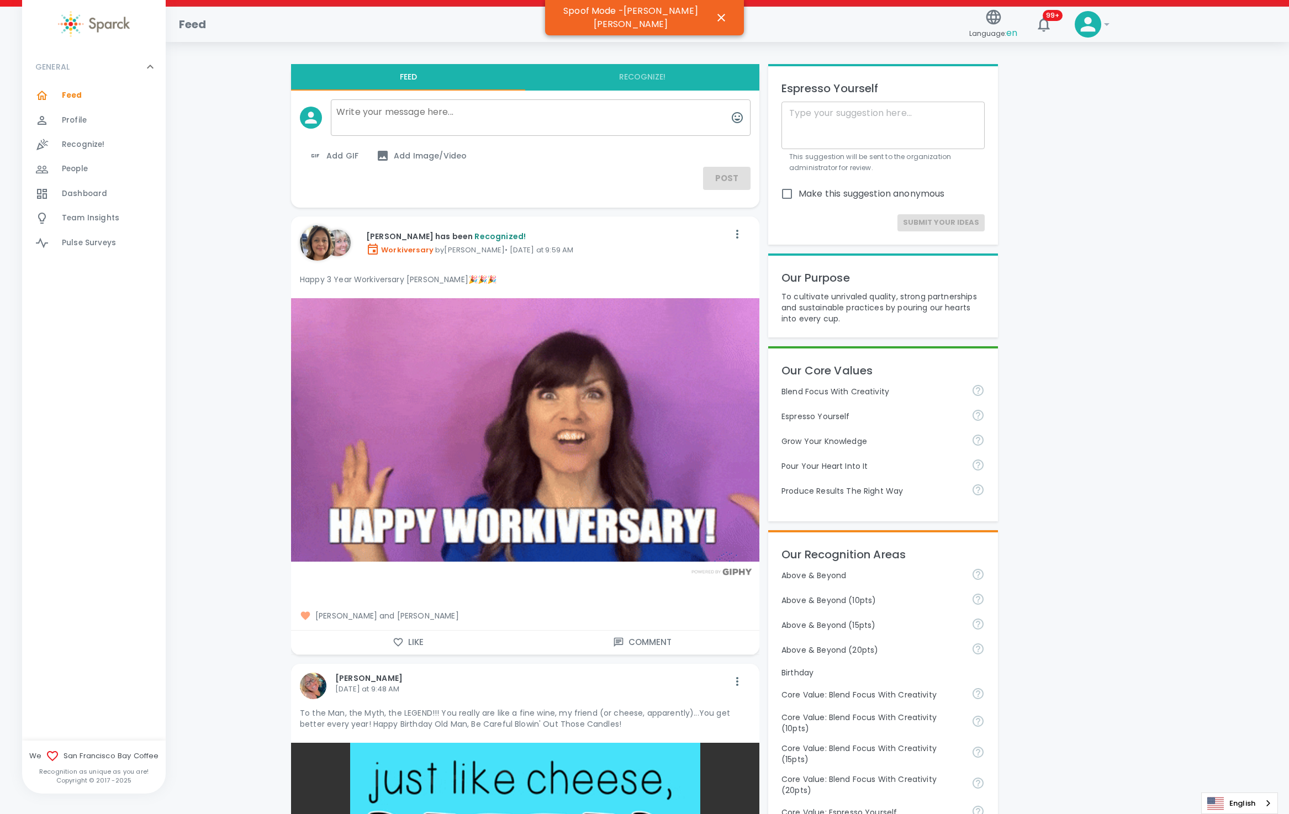
scroll to position [359, 0]
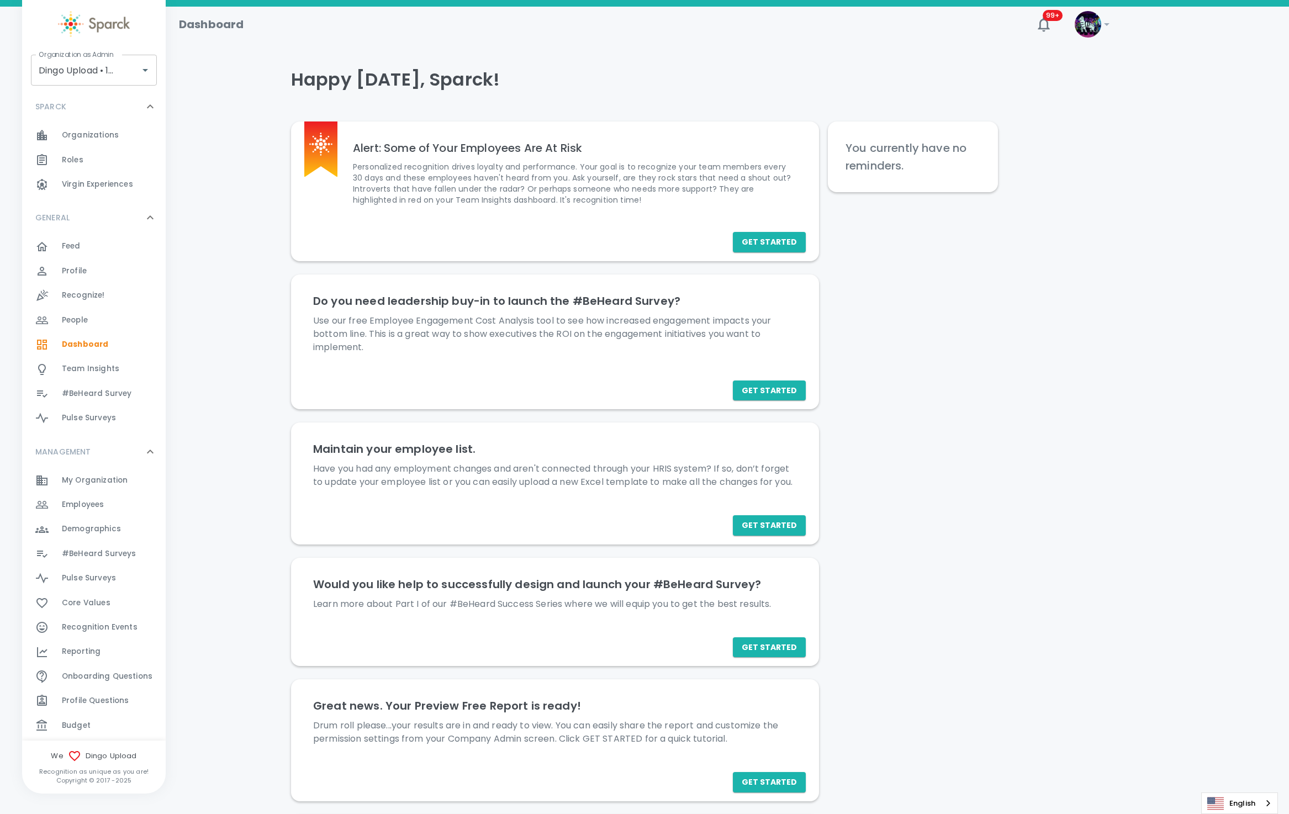
click at [121, 507] on div "Employees 0" at bounding box center [114, 504] width 104 height 15
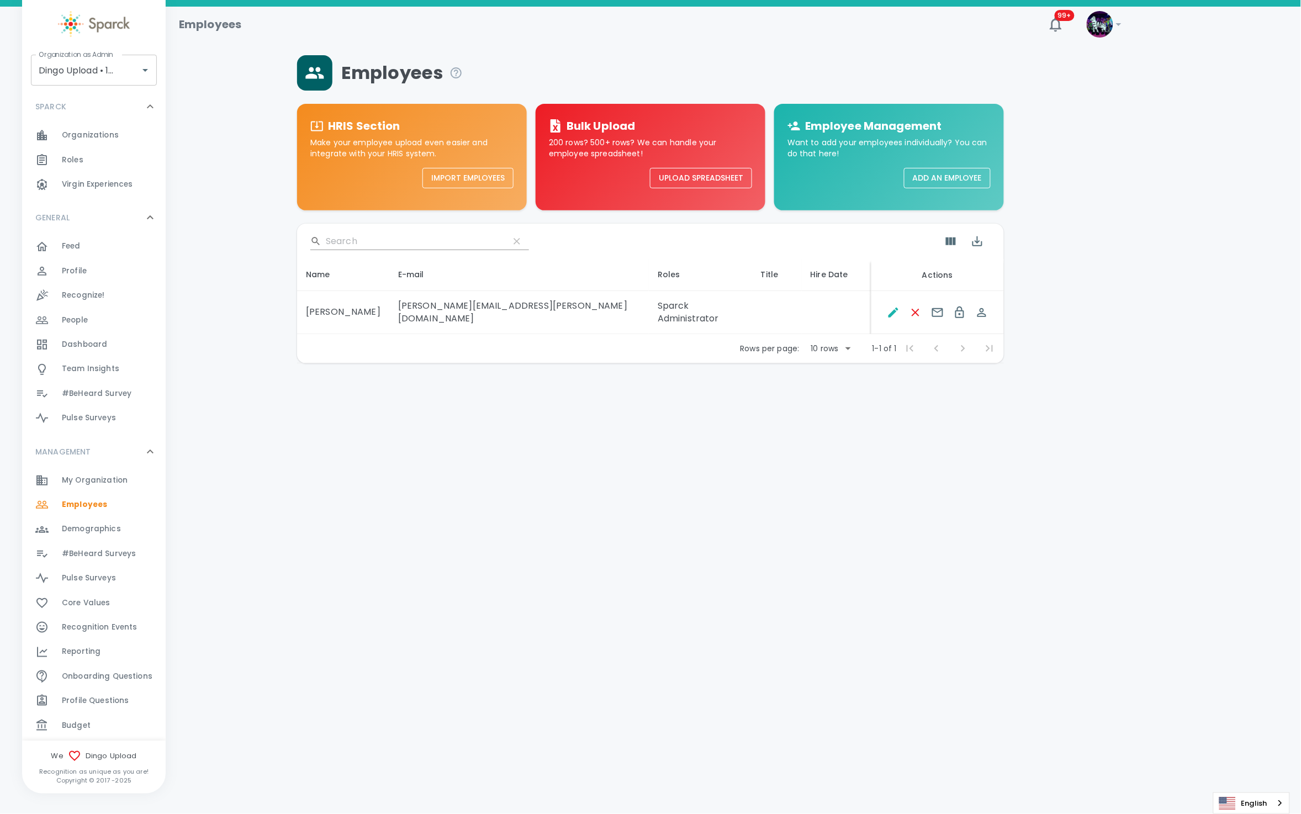
click at [734, 177] on button "Upload Spreadsheet" at bounding box center [701, 178] width 102 height 20
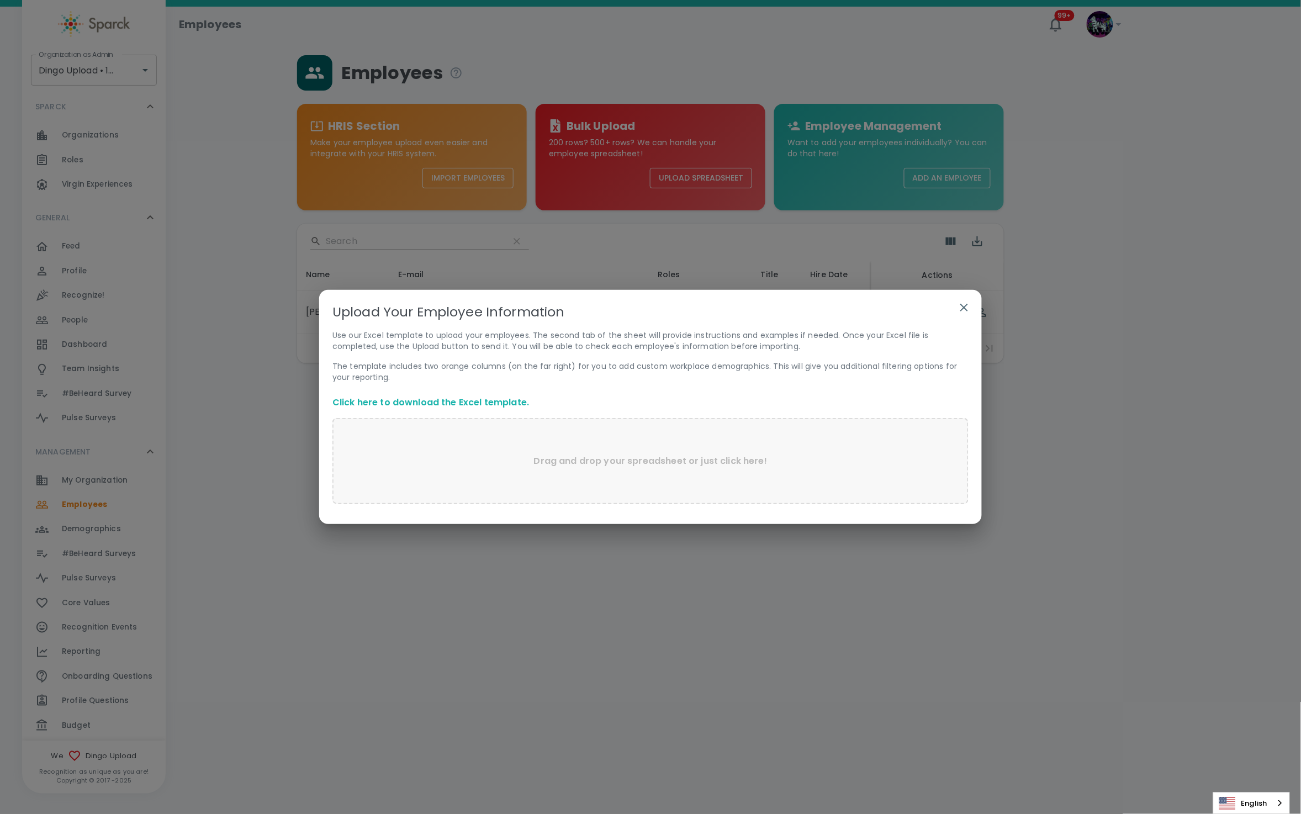
click at [641, 463] on p "Drag and drop your spreadsheet or just click here!" at bounding box center [651, 461] width 234 height 13
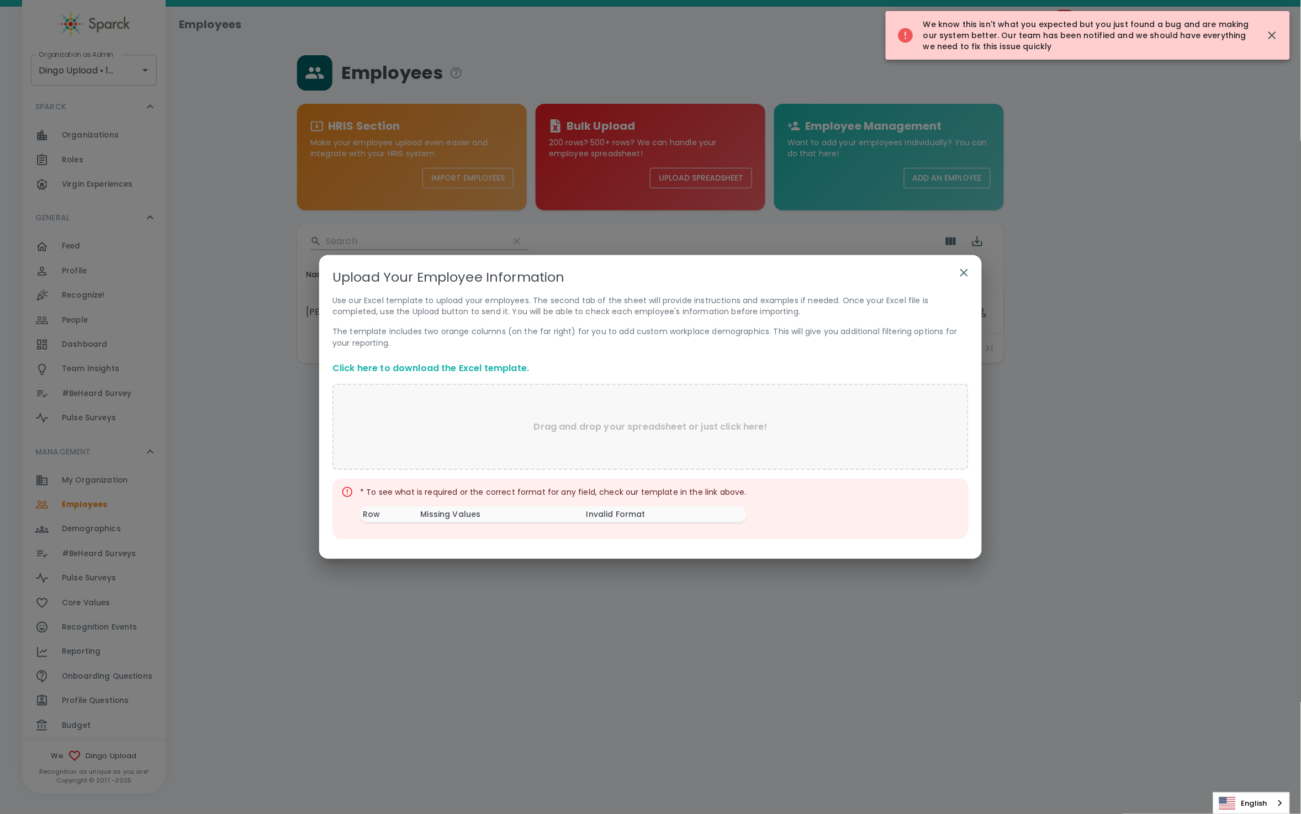
click at [552, 516] on th "Missing Values" at bounding box center [501, 515] width 166 height 16
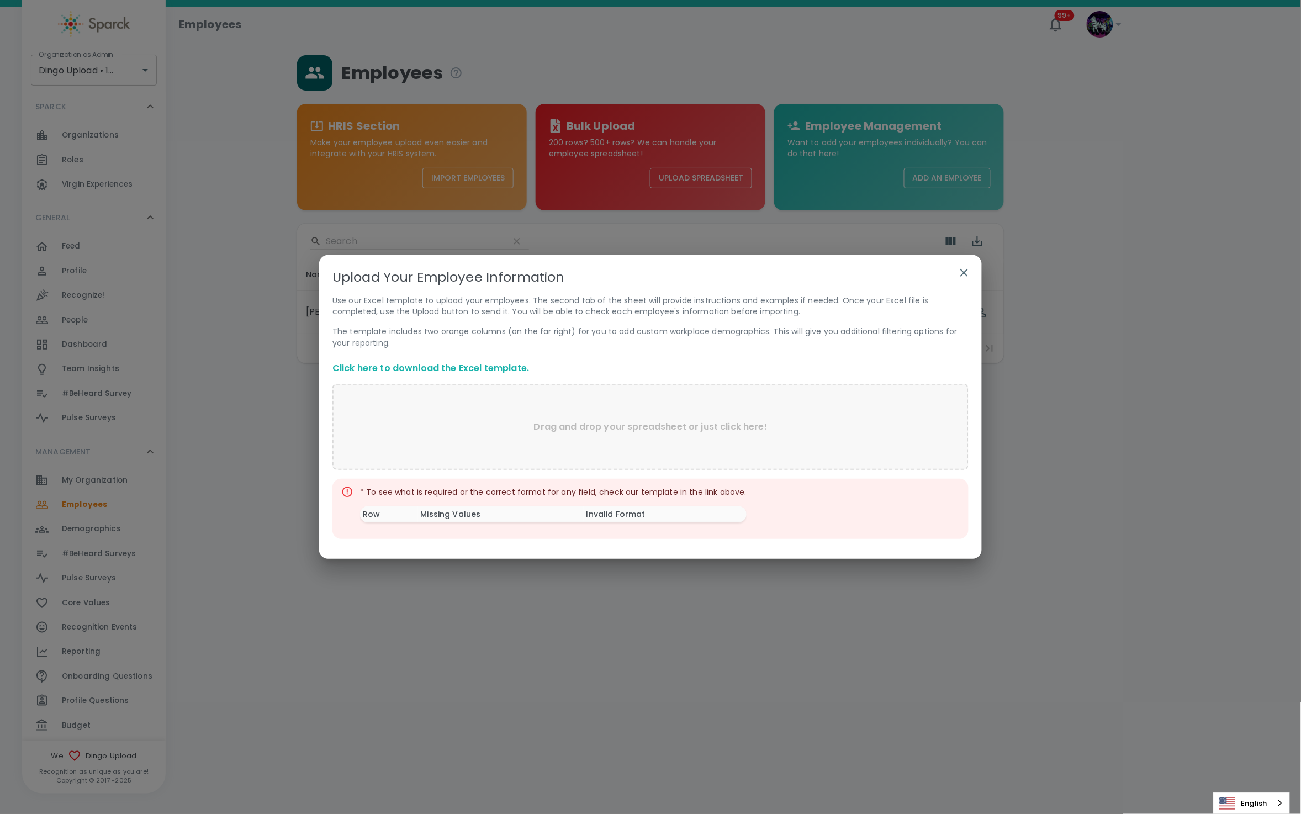
click at [966, 273] on icon "button" at bounding box center [964, 272] width 13 height 13
